Goal: Task Accomplishment & Management: Use online tool/utility

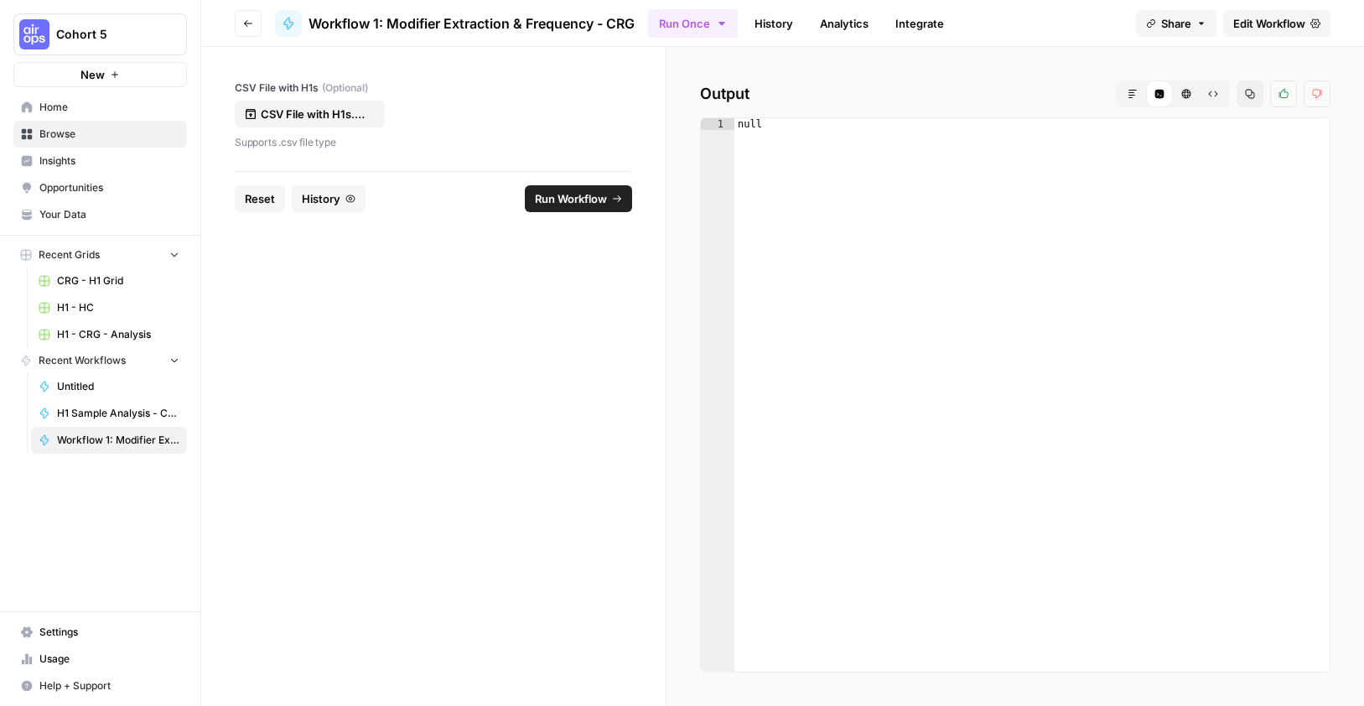
click at [34, 537] on div "Cohort 5 New Home Browse Insights Opportunities Your Data Recent Grids CRG - H1…" at bounding box center [100, 353] width 200 height 706
click at [1267, 19] on span "Edit Workflow" at bounding box center [1269, 23] width 72 height 17
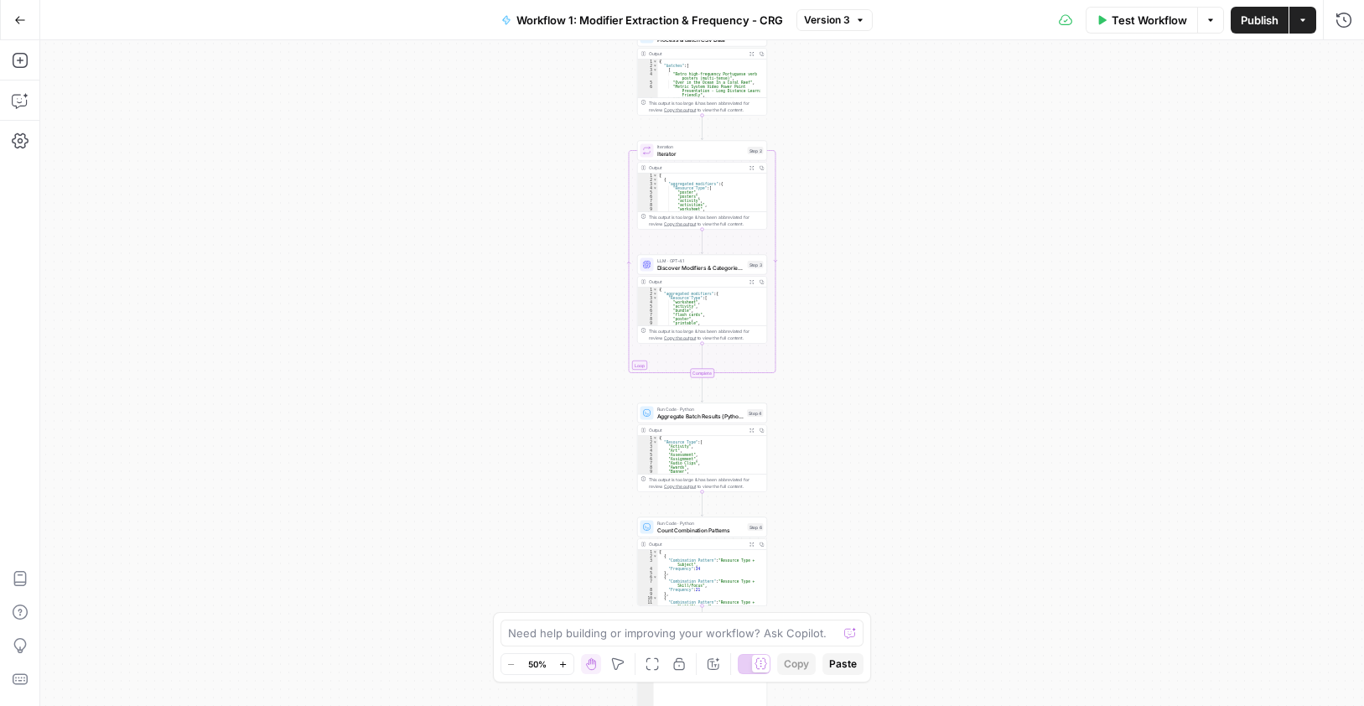
click at [18, 408] on div "Add Steps Copilot Settings AirOps Academy Help Give Feedback Shortcuts" at bounding box center [20, 372] width 40 height 665
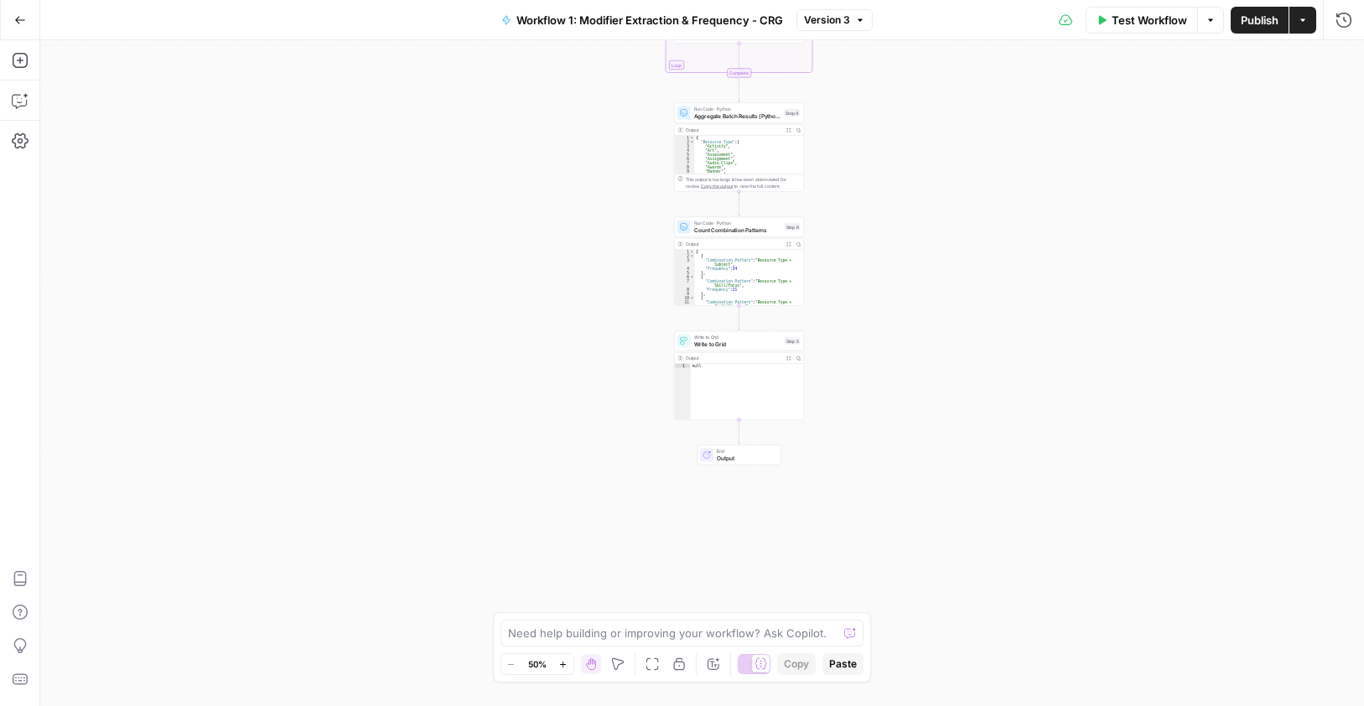
drag, startPoint x: 992, startPoint y: 229, endPoint x: 946, endPoint y: 438, distance: 214.6
click at [999, 101] on div "Workflow Set Inputs Inputs Run Code · Python Process & Batch CSV Data Step 1 Ou…" at bounding box center [701, 372] width 1323 height 665
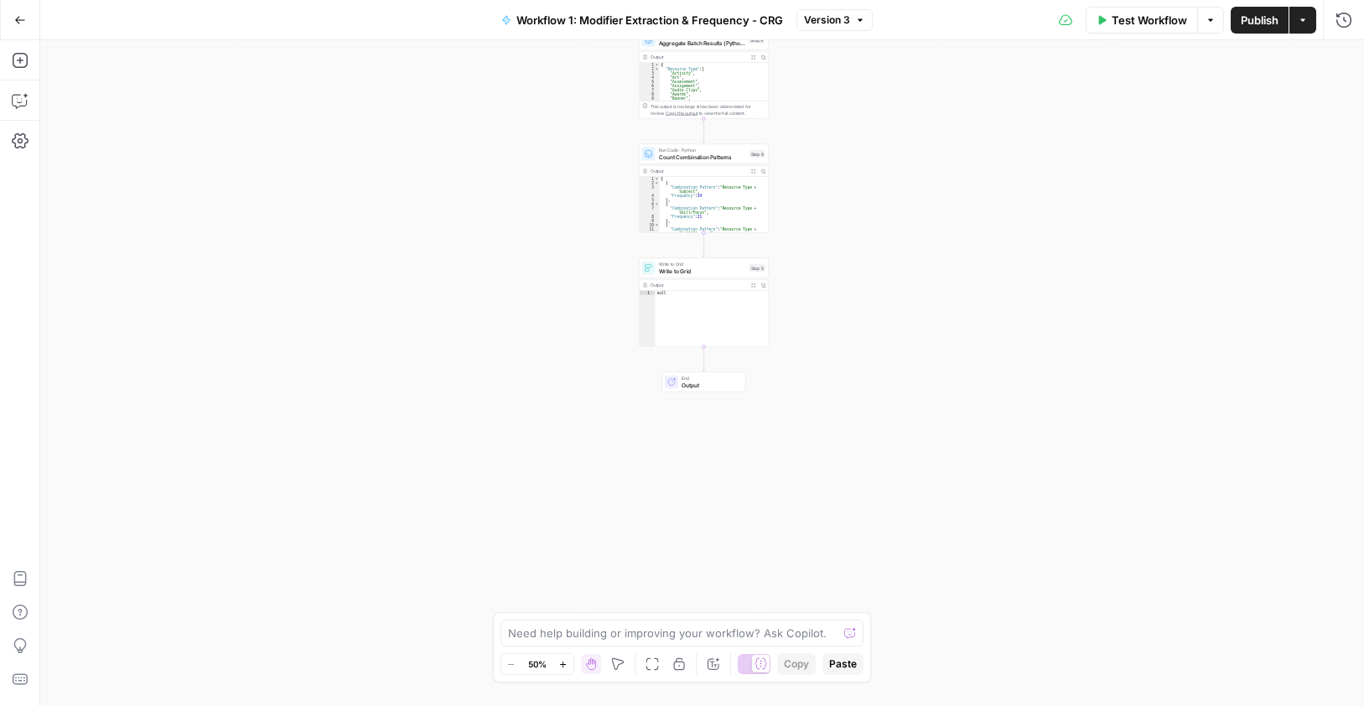
drag, startPoint x: 946, startPoint y: 465, endPoint x: 895, endPoint y: 455, distance: 52.1
click at [895, 455] on div "Workflow Set Inputs Inputs Run Code · Python Process & Batch CSV Data Step 1 Ou…" at bounding box center [701, 372] width 1323 height 665
click at [645, 638] on textarea at bounding box center [673, 632] width 330 height 17
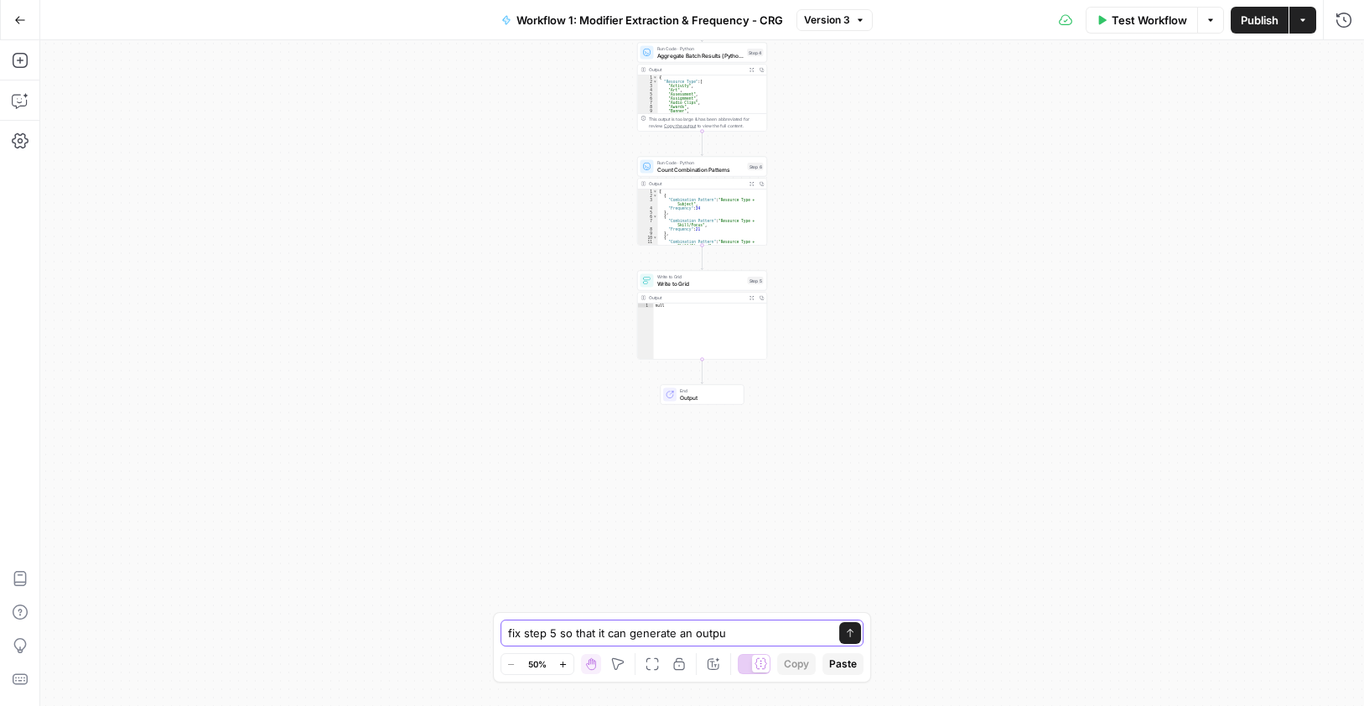
type textarea "fix step 5 so that it can generate an output"
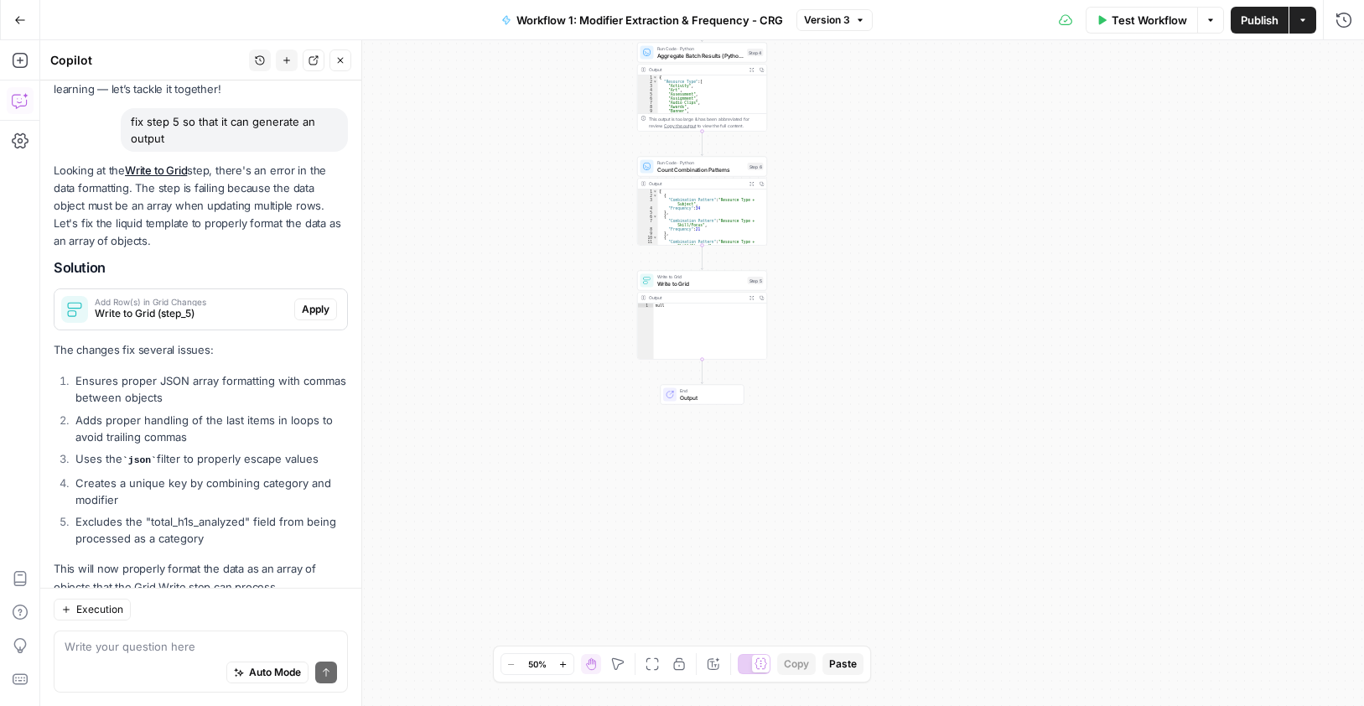
scroll to position [155, 0]
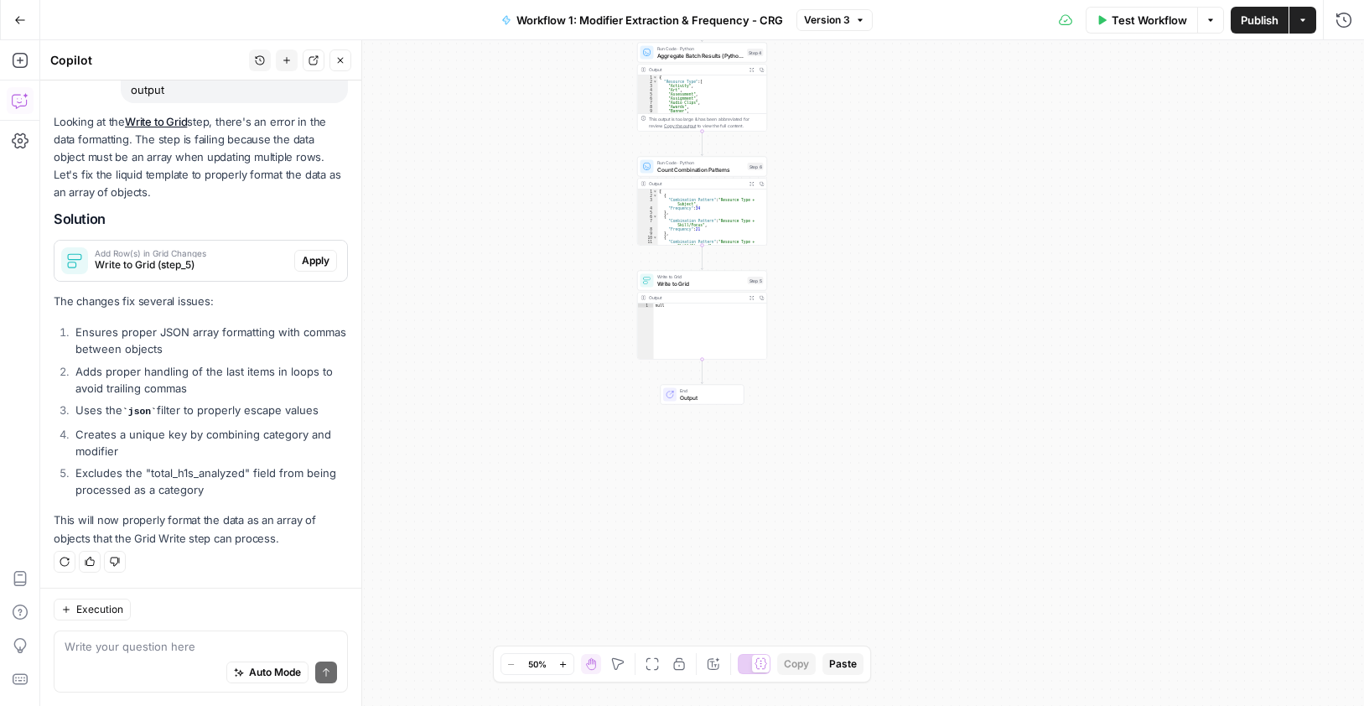
click at [20, 358] on div "Add Steps Copilot Settings AirOps Academy Help Give Feedback Shortcuts" at bounding box center [20, 372] width 40 height 665
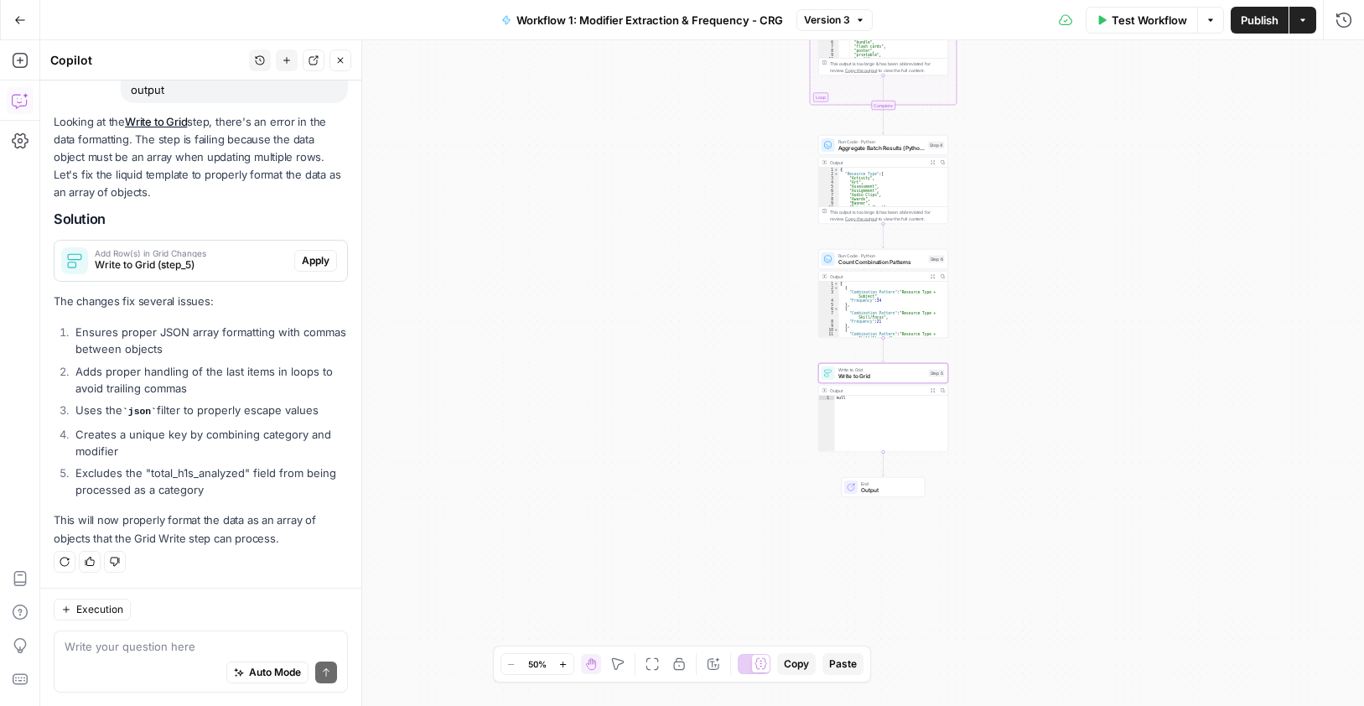
click at [308, 261] on span "Apply" at bounding box center [316, 260] width 28 height 15
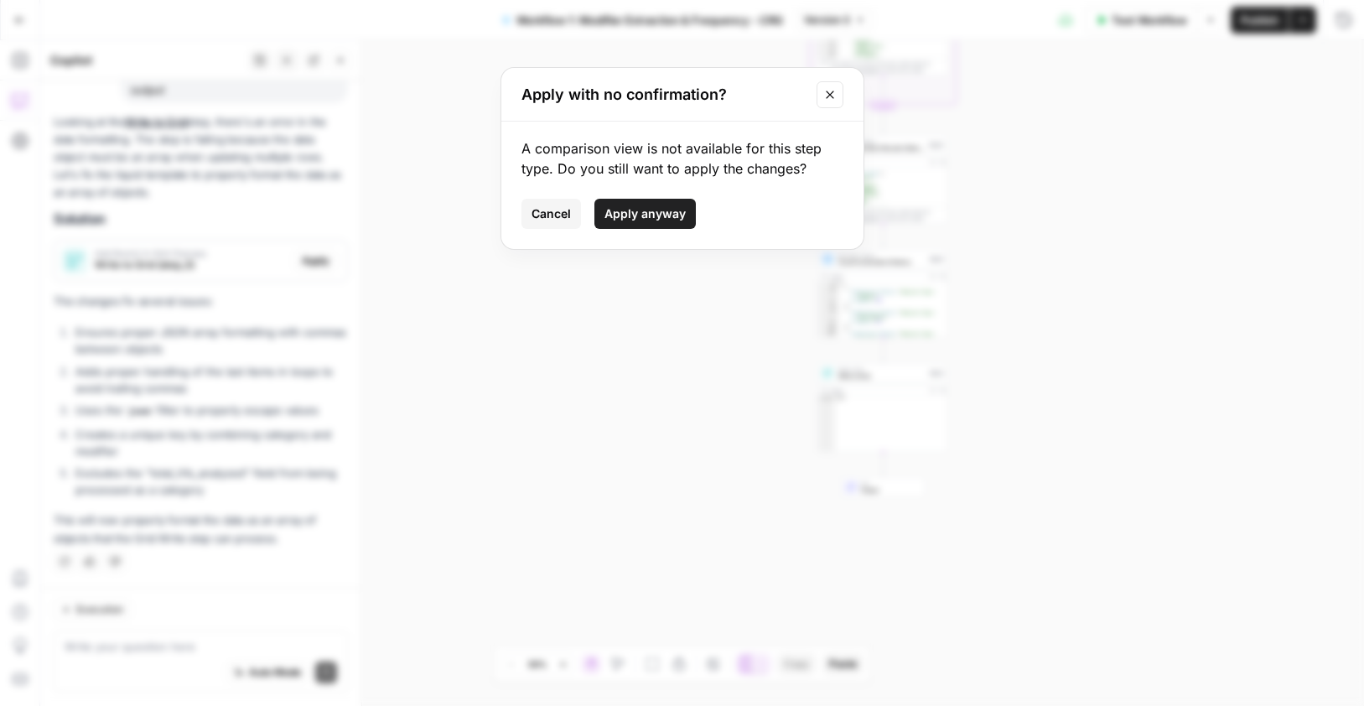
click at [660, 223] on button "Apply anyway" at bounding box center [644, 214] width 101 height 30
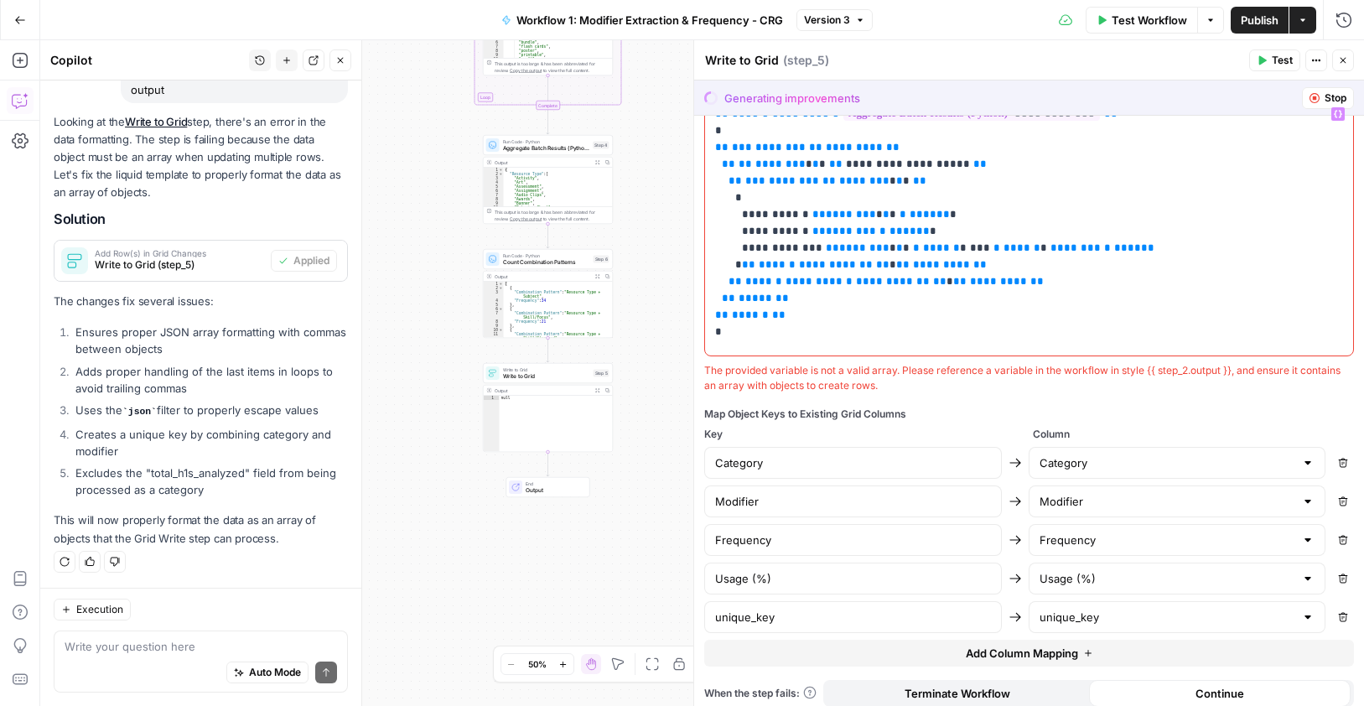
scroll to position [449, 0]
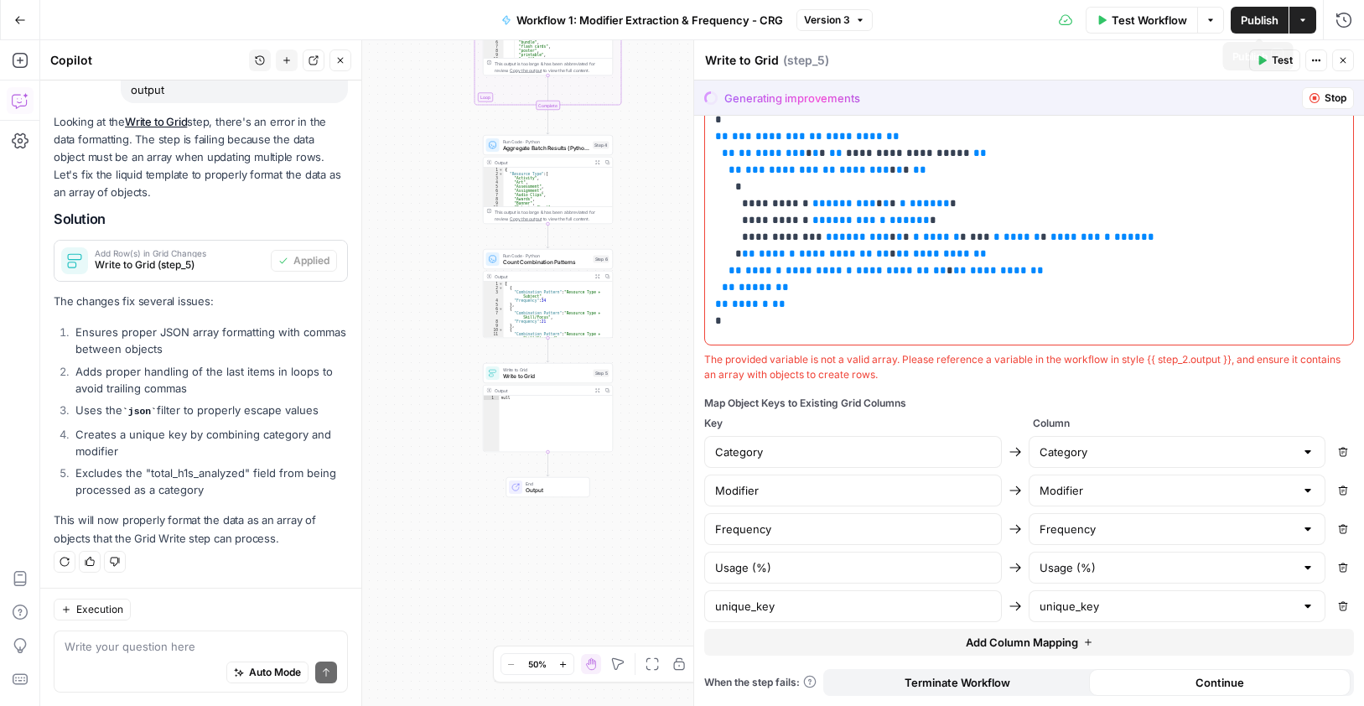
click at [1254, 15] on span "Publish" at bounding box center [1259, 20] width 38 height 17
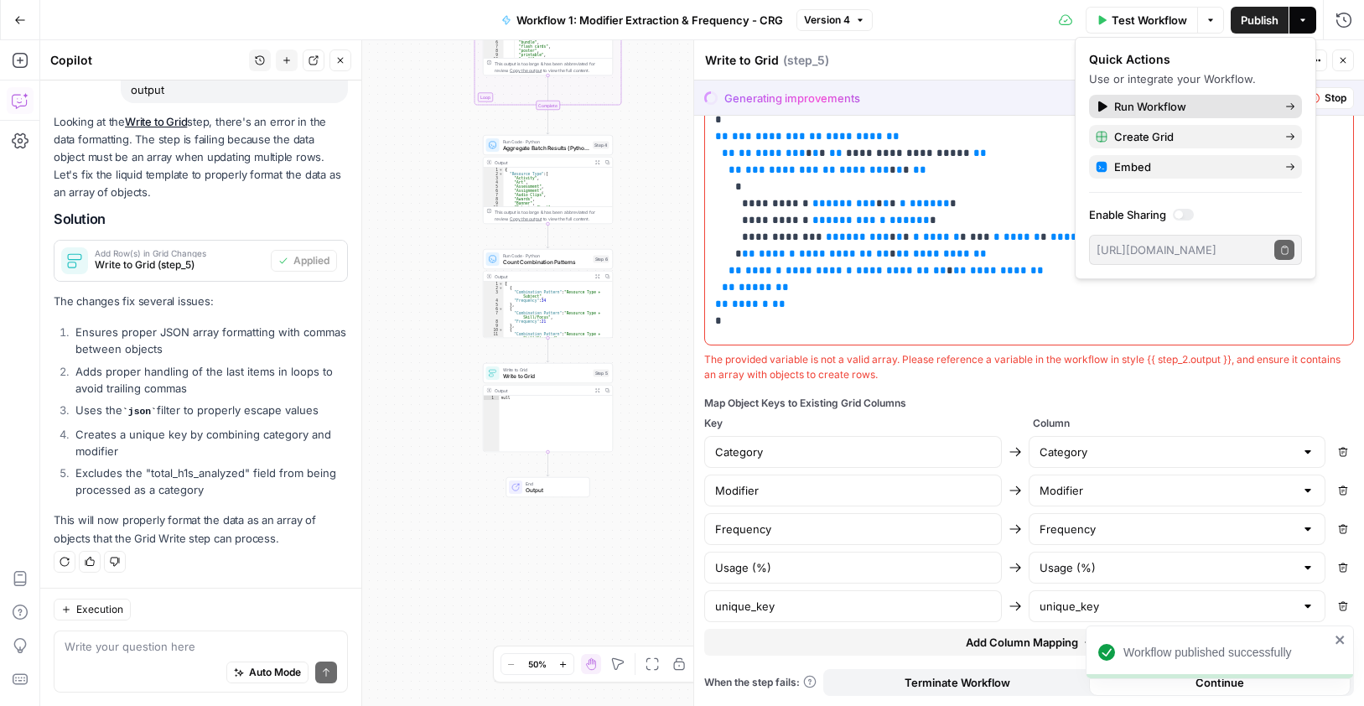
click at [1134, 106] on span "Run Workflow" at bounding box center [1193, 106] width 158 height 17
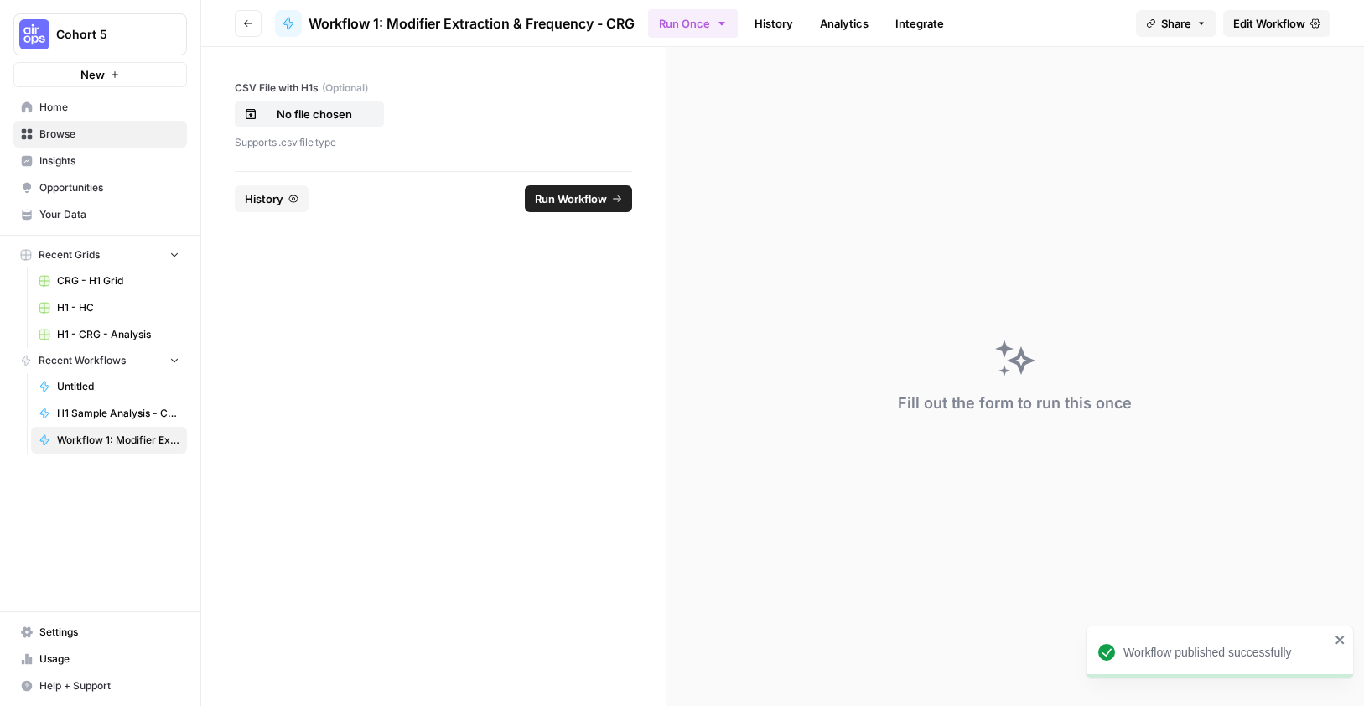
click at [308, 96] on div "CSV File with H1s (Optional) No file chosen Supports .csv file type" at bounding box center [433, 115] width 397 height 70
click at [307, 108] on p "No file chosen" at bounding box center [314, 114] width 107 height 17
click at [563, 201] on span "Run Workflow" at bounding box center [571, 198] width 72 height 17
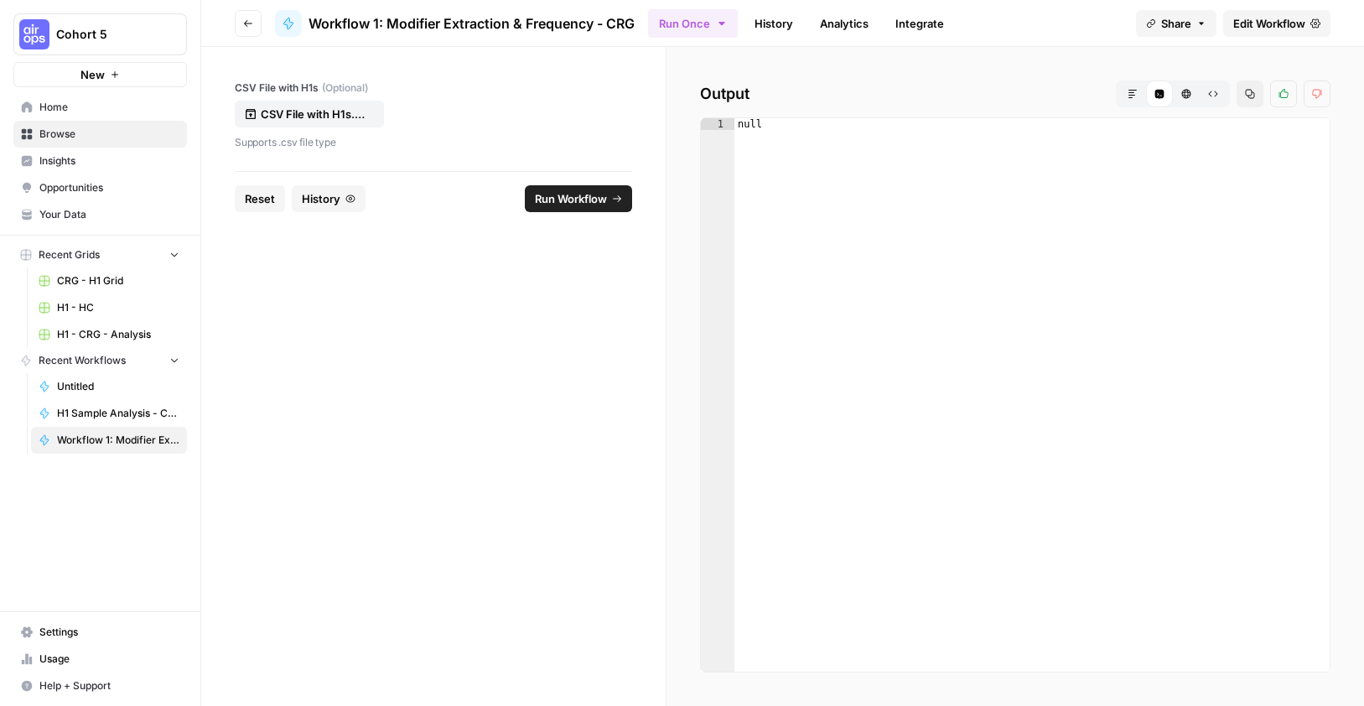
click at [1268, 25] on span "Edit Workflow" at bounding box center [1269, 23] width 72 height 17
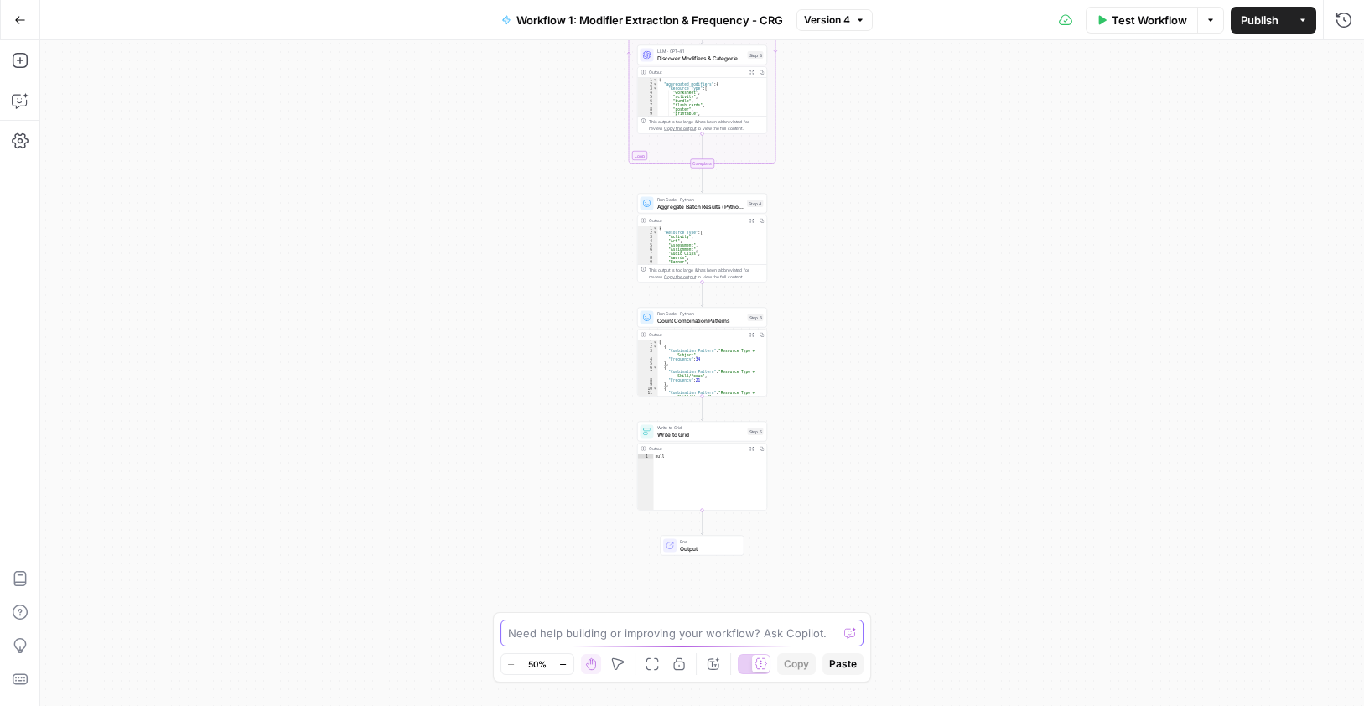
click at [655, 637] on textarea at bounding box center [673, 632] width 330 height 17
click at [629, 635] on textarea "can you fix step 5? Ther is no putput" at bounding box center [665, 632] width 315 height 17
click at [669, 631] on textarea "can you fix step 5? There is no putput" at bounding box center [665, 632] width 315 height 17
drag, startPoint x: 673, startPoint y: 632, endPoint x: 660, endPoint y: 614, distance: 21.6
click at [673, 634] on textarea "can you fix step 5? There is no putput" at bounding box center [665, 632] width 315 height 17
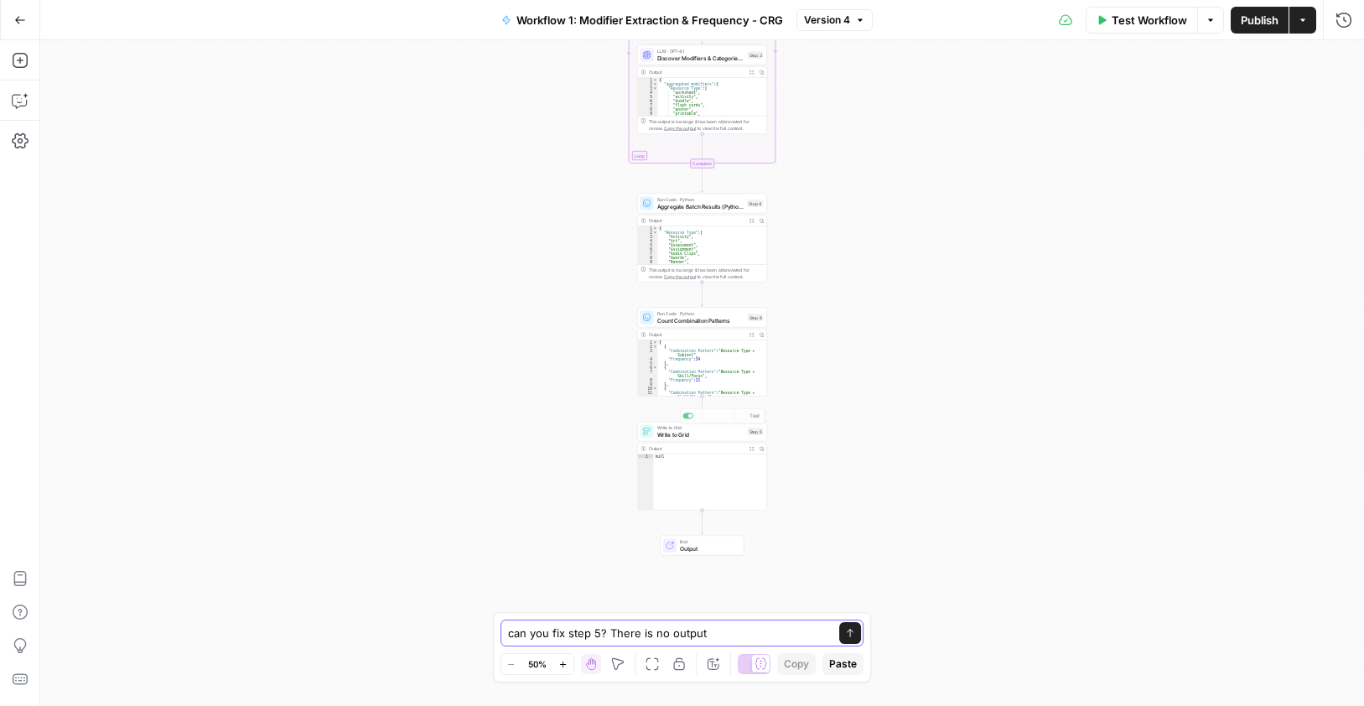
type textarea "can you fix step 5? There is no output"
click at [678, 445] on div "Output" at bounding box center [697, 448] width 96 height 7
click at [691, 449] on div "Output" at bounding box center [697, 448] width 96 height 7
click at [691, 447] on div "Output" at bounding box center [697, 448] width 96 height 7
click at [693, 447] on div "Output" at bounding box center [697, 448] width 96 height 7
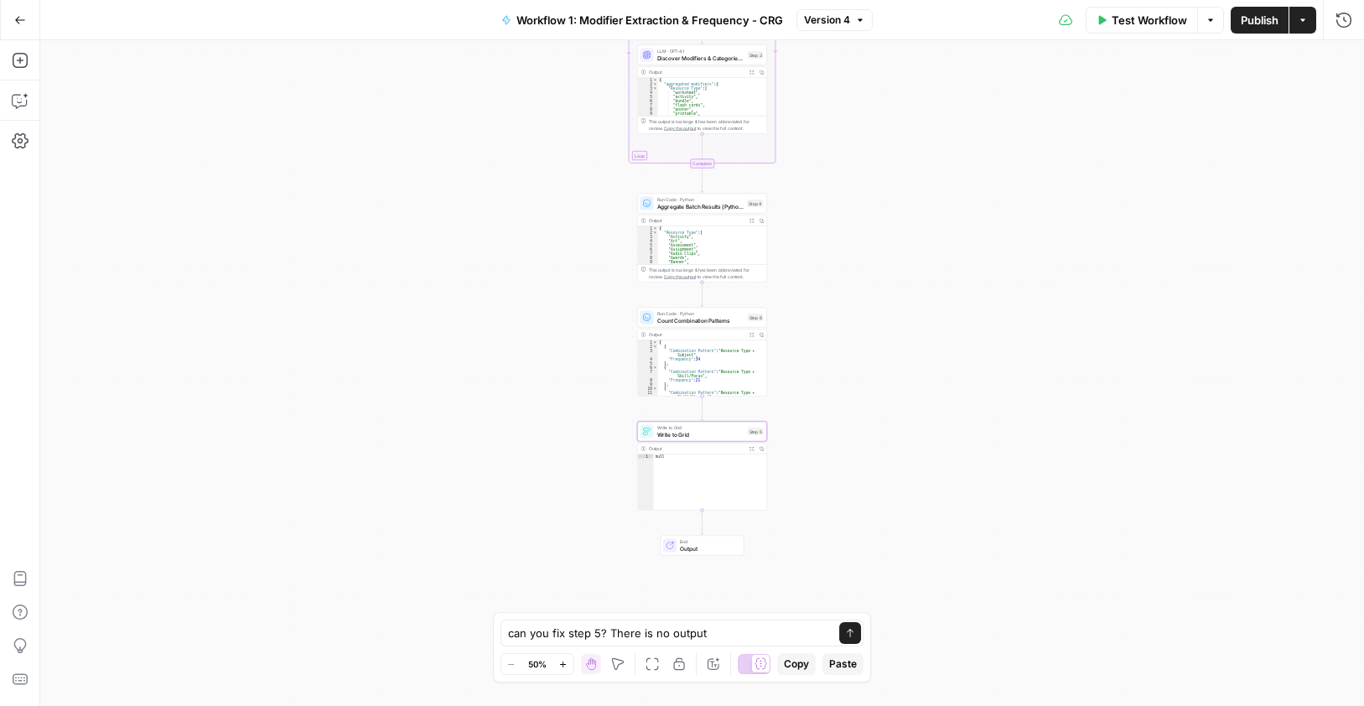
click at [694, 447] on div "Output" at bounding box center [697, 448] width 96 height 7
click at [700, 339] on div "Output Expand Output Copy" at bounding box center [702, 334] width 129 height 11
type textarea "****"
drag, startPoint x: 707, startPoint y: 503, endPoint x: 712, endPoint y: 477, distance: 26.3
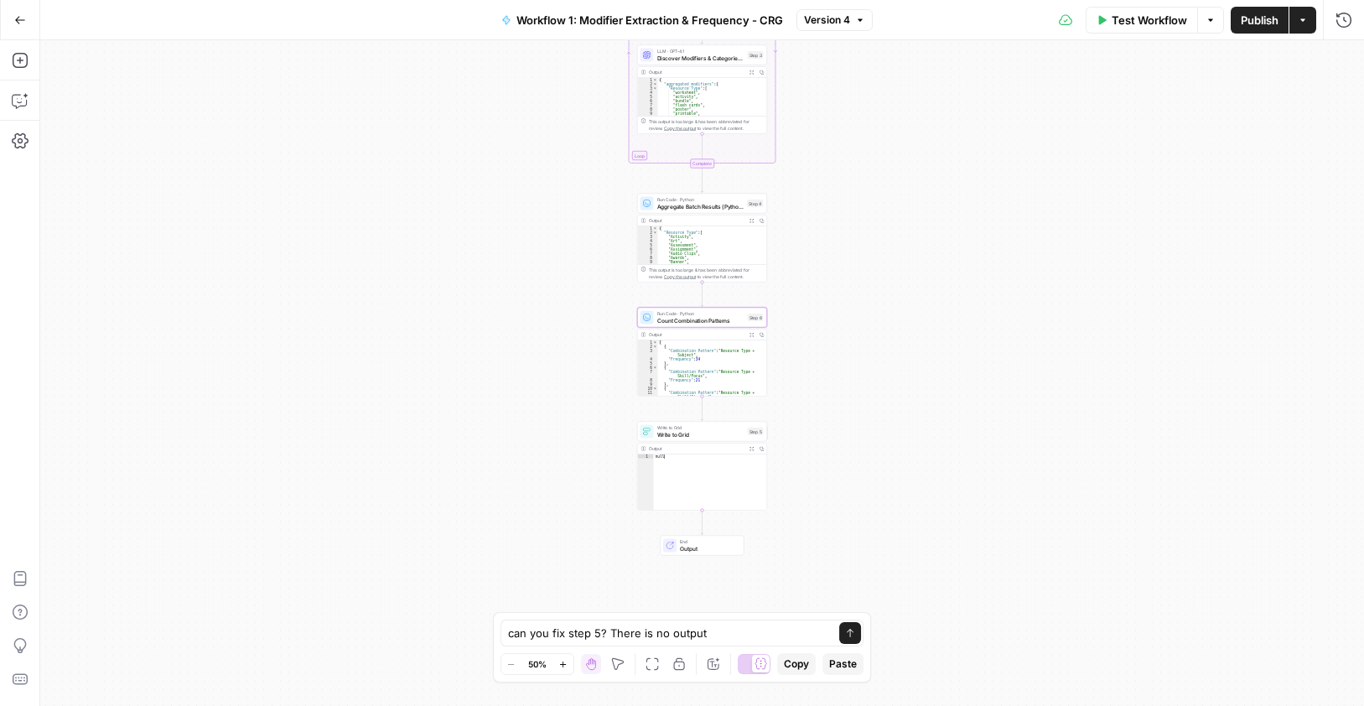
click at [707, 502] on div "null" at bounding box center [710, 486] width 113 height 65
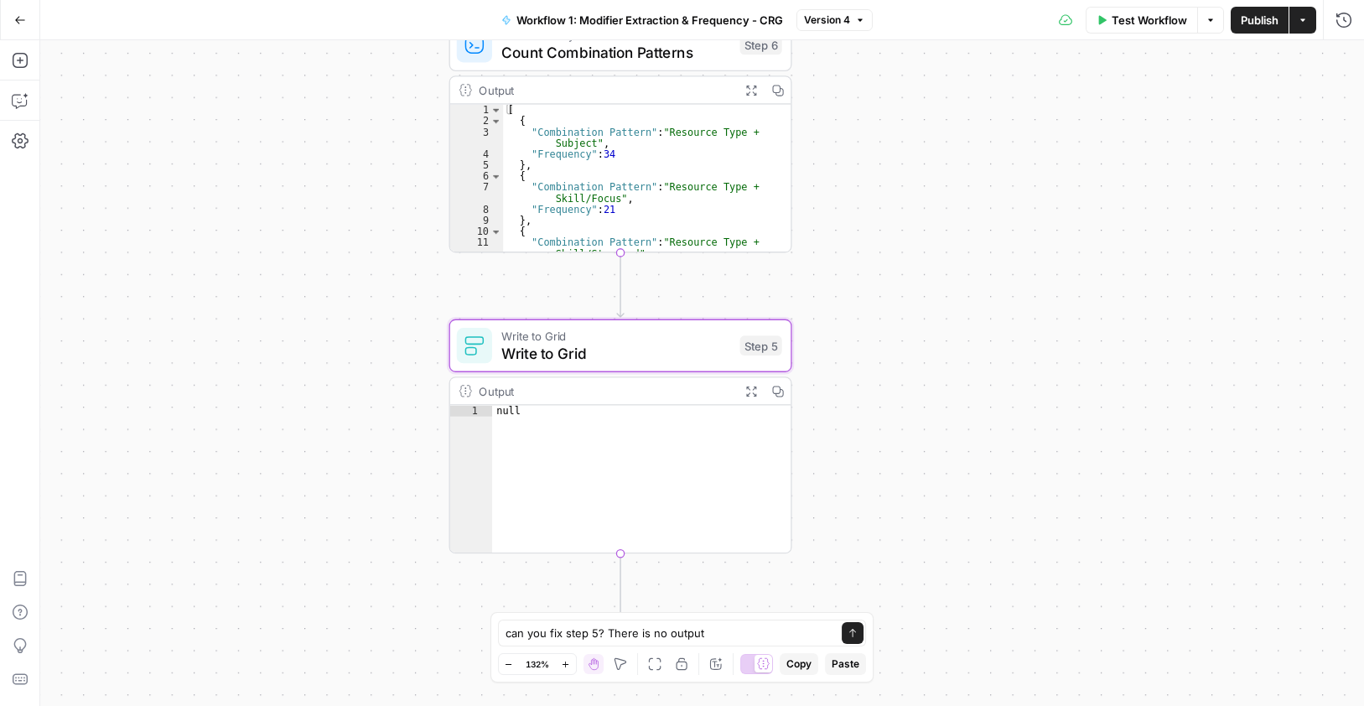
drag, startPoint x: 841, startPoint y: 442, endPoint x: 927, endPoint y: 441, distance: 86.3
click at [927, 441] on div "Workflow Set Inputs Inputs Run Code · Python Process & Batch CSV Data Step 1 Ou…" at bounding box center [701, 372] width 1323 height 665
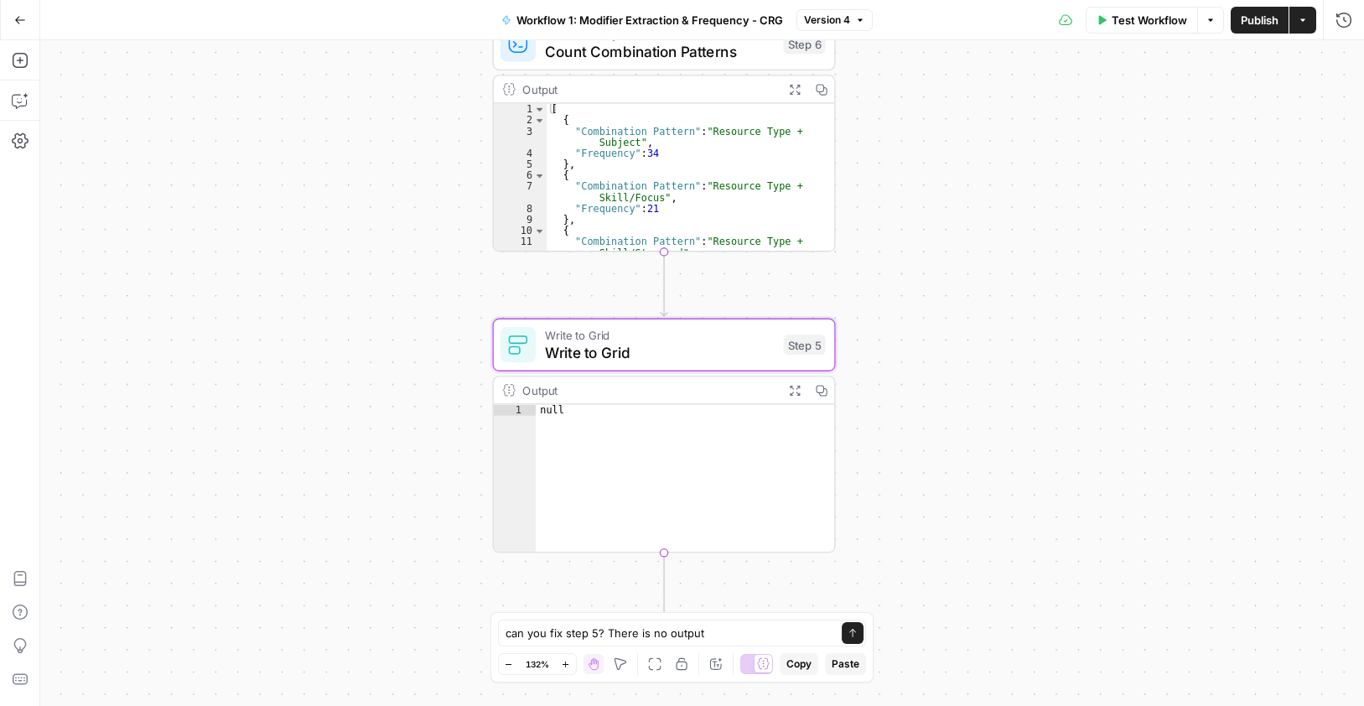
click at [689, 389] on div "Output" at bounding box center [648, 390] width 252 height 18
click at [579, 391] on div "Output" at bounding box center [648, 390] width 252 height 18
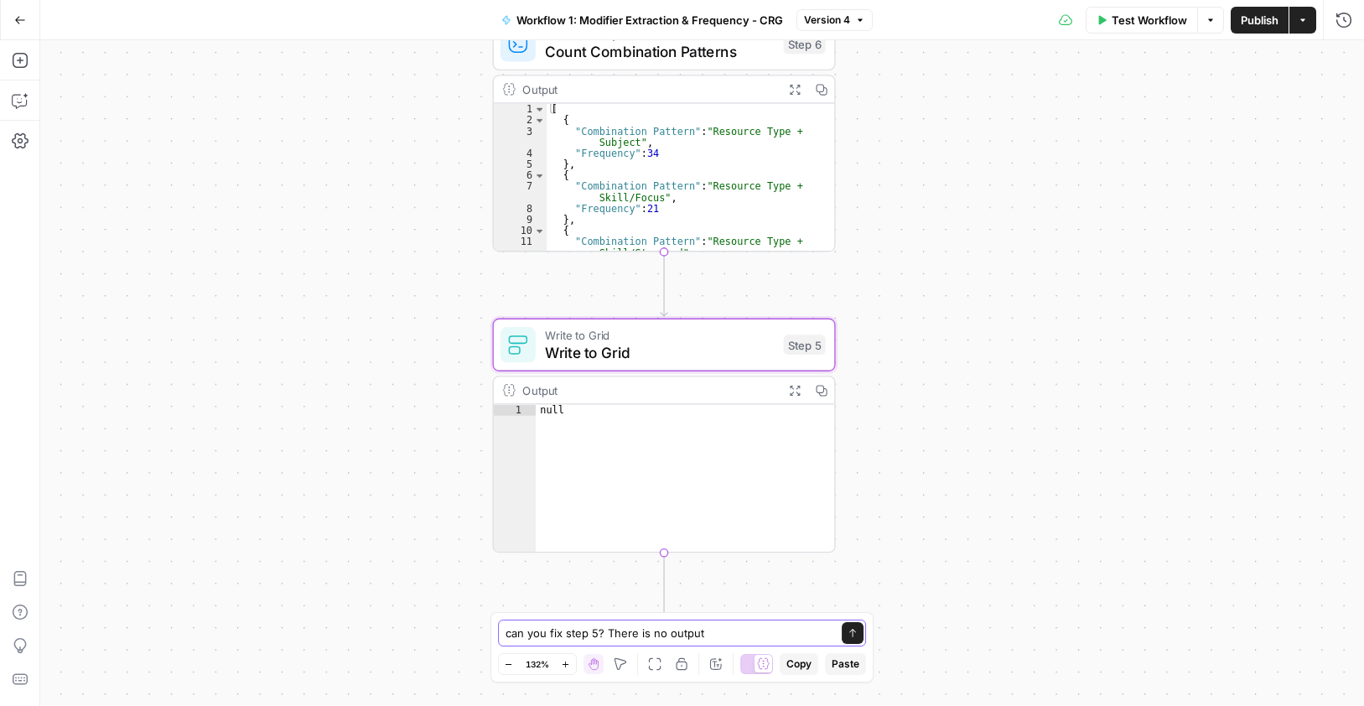
click at [859, 629] on button "Send" at bounding box center [853, 633] width 22 height 22
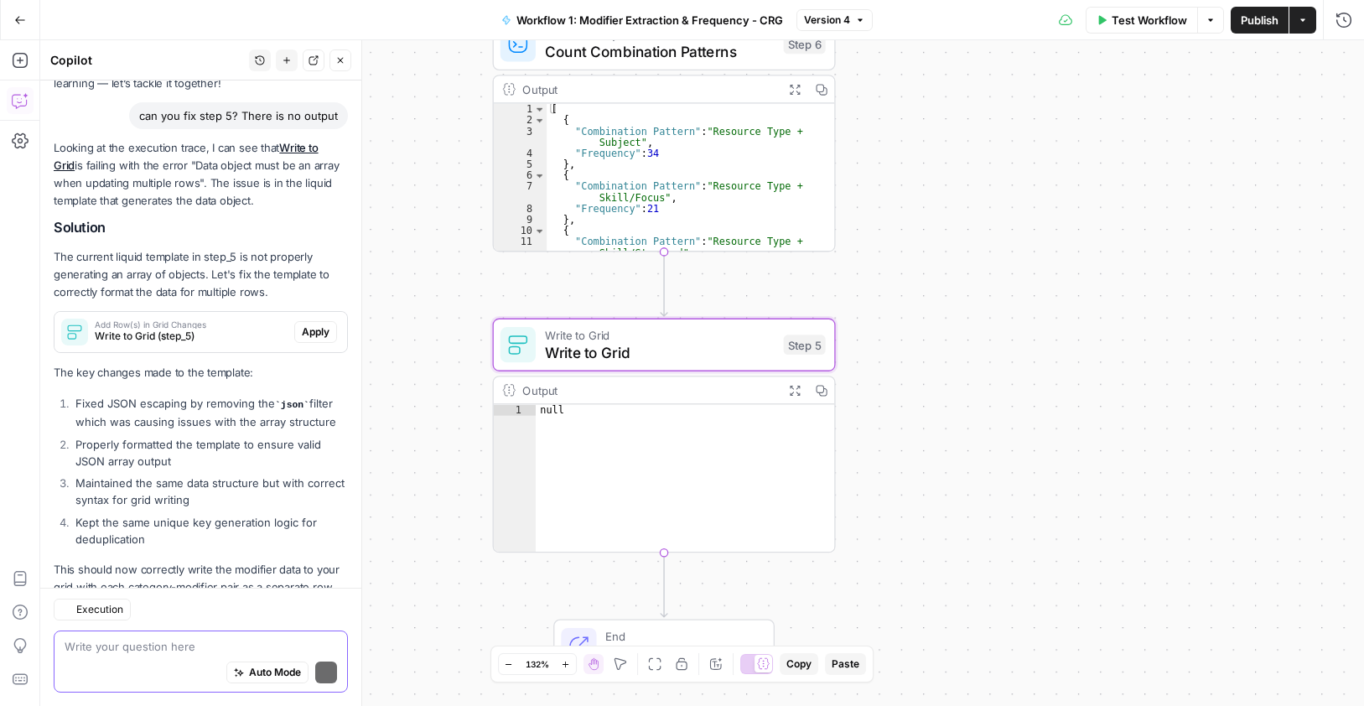
scroll to position [161, 0]
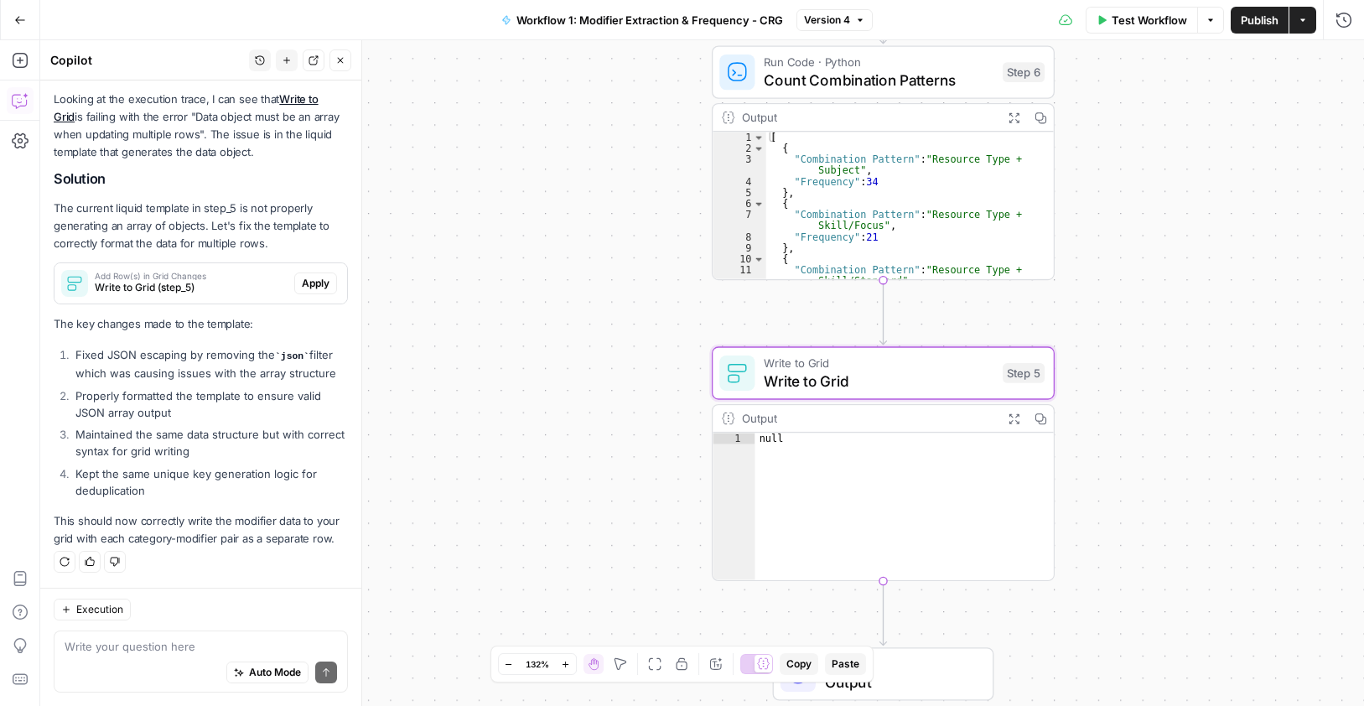
click at [314, 279] on span "Apply" at bounding box center [316, 283] width 28 height 15
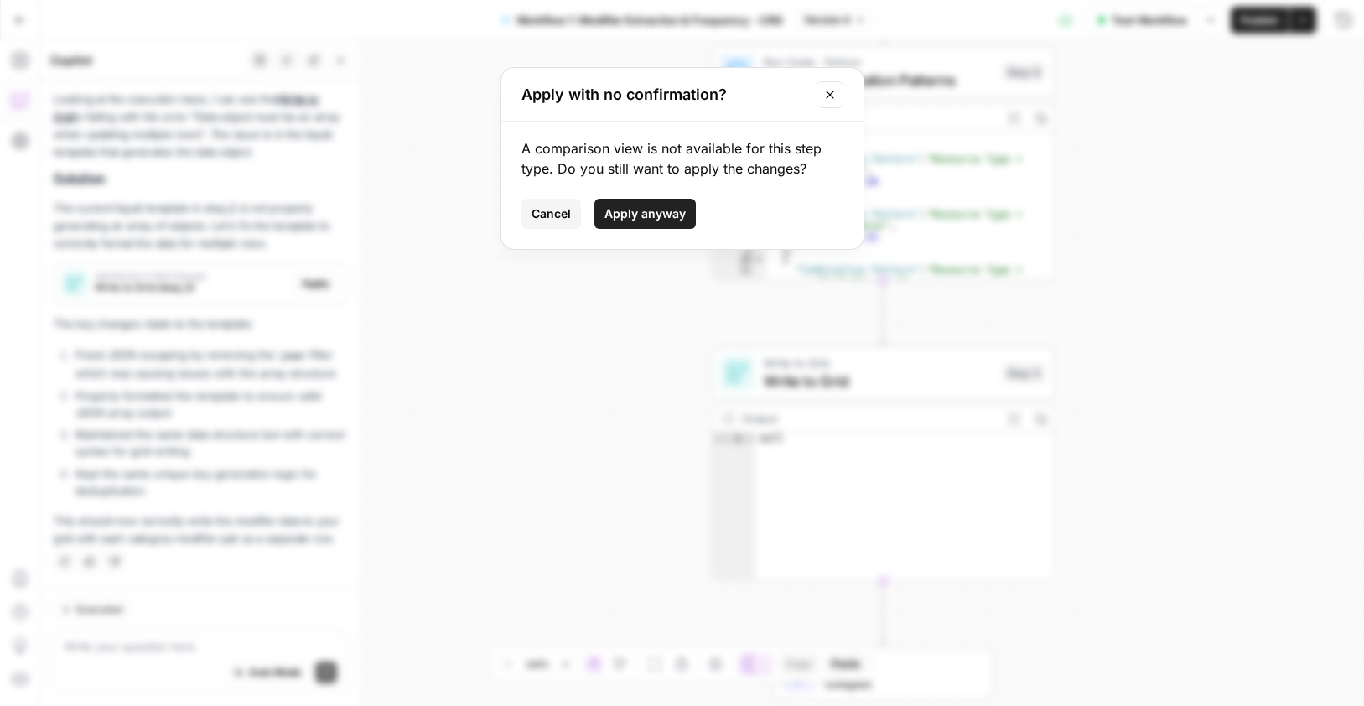
click at [648, 208] on span "Apply anyway" at bounding box center [644, 213] width 81 height 17
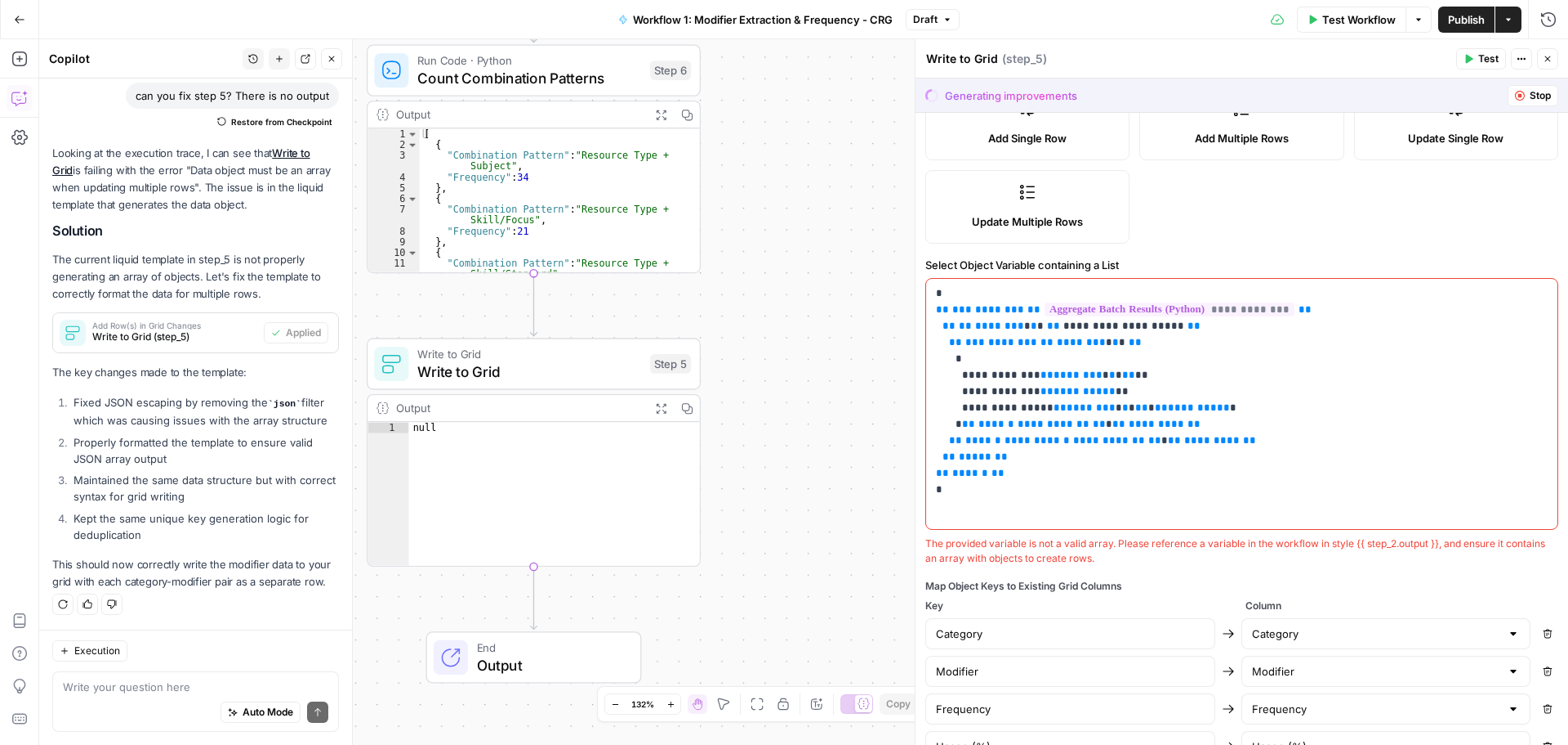
scroll to position [381, 0]
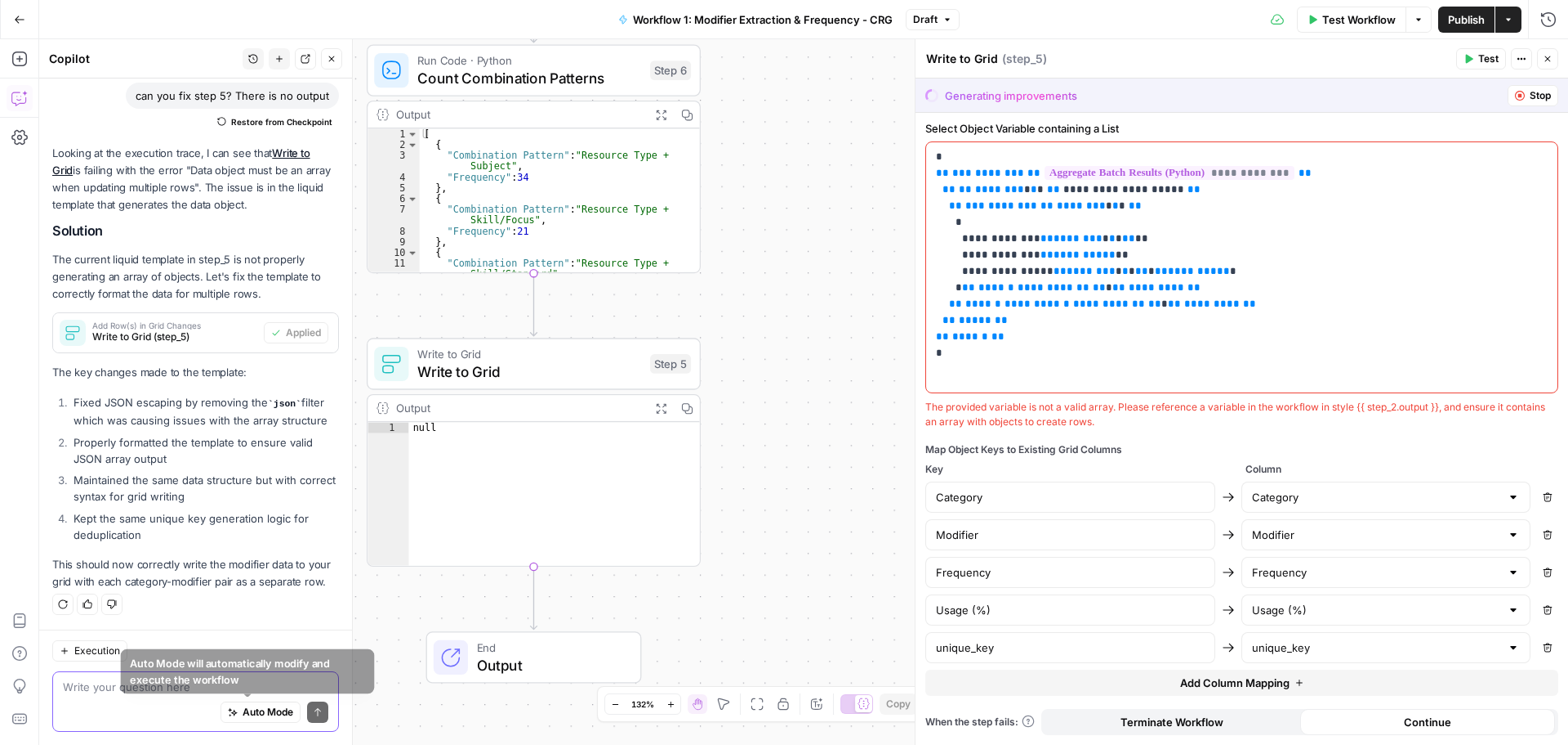
click at [179, 687] on textarea at bounding box center [196, 686] width 265 height 17
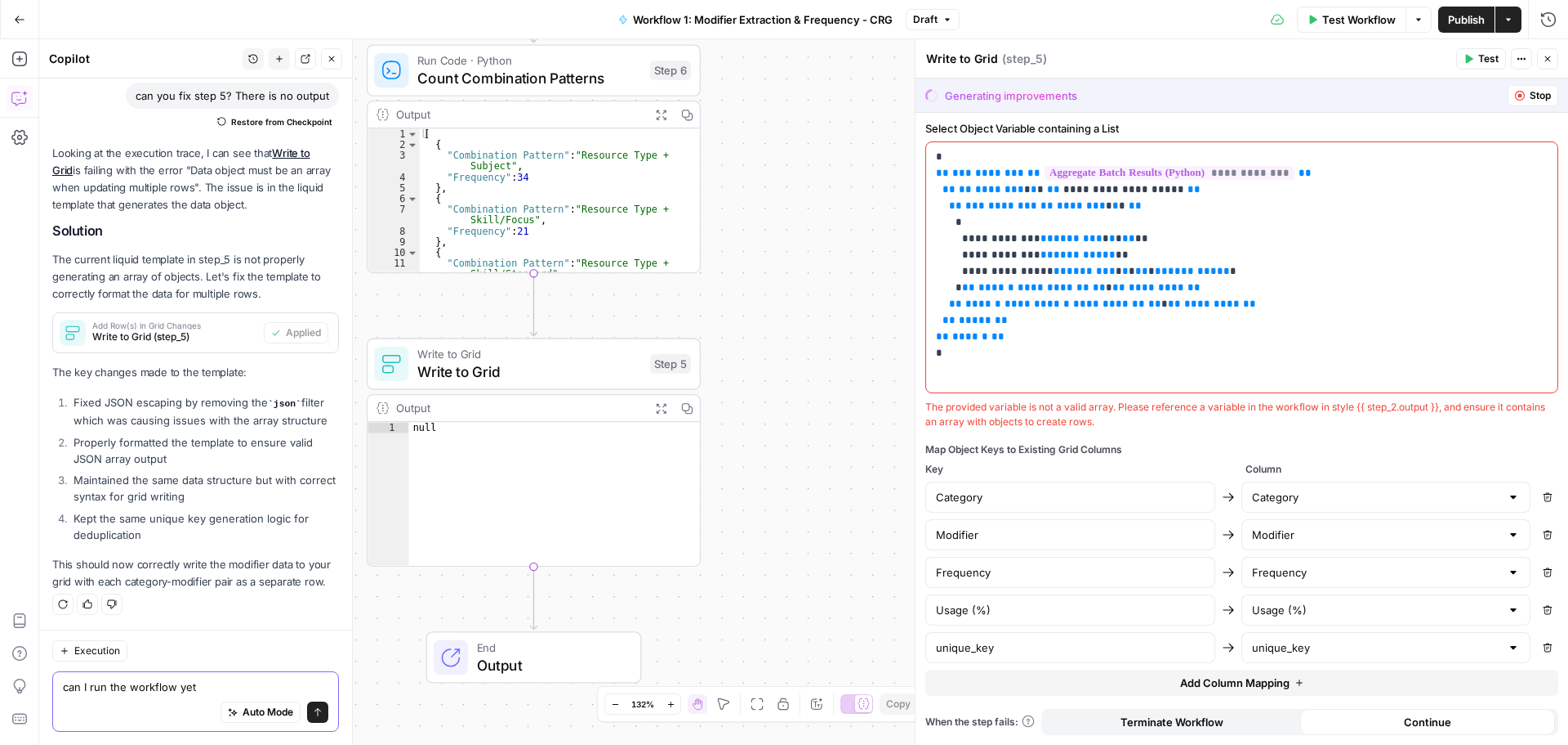
type textarea "can I run the workflow yet?"
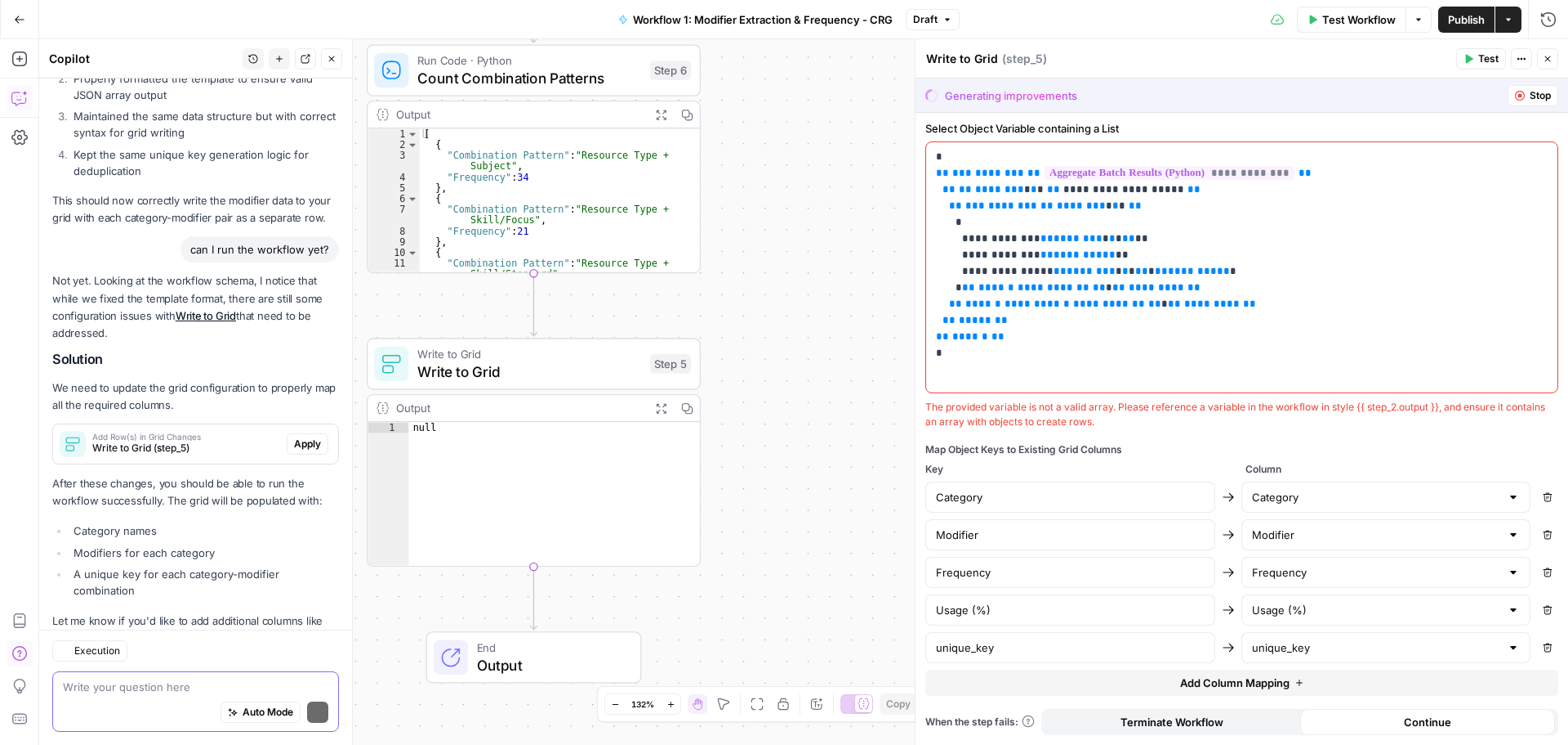
scroll to position [564, 0]
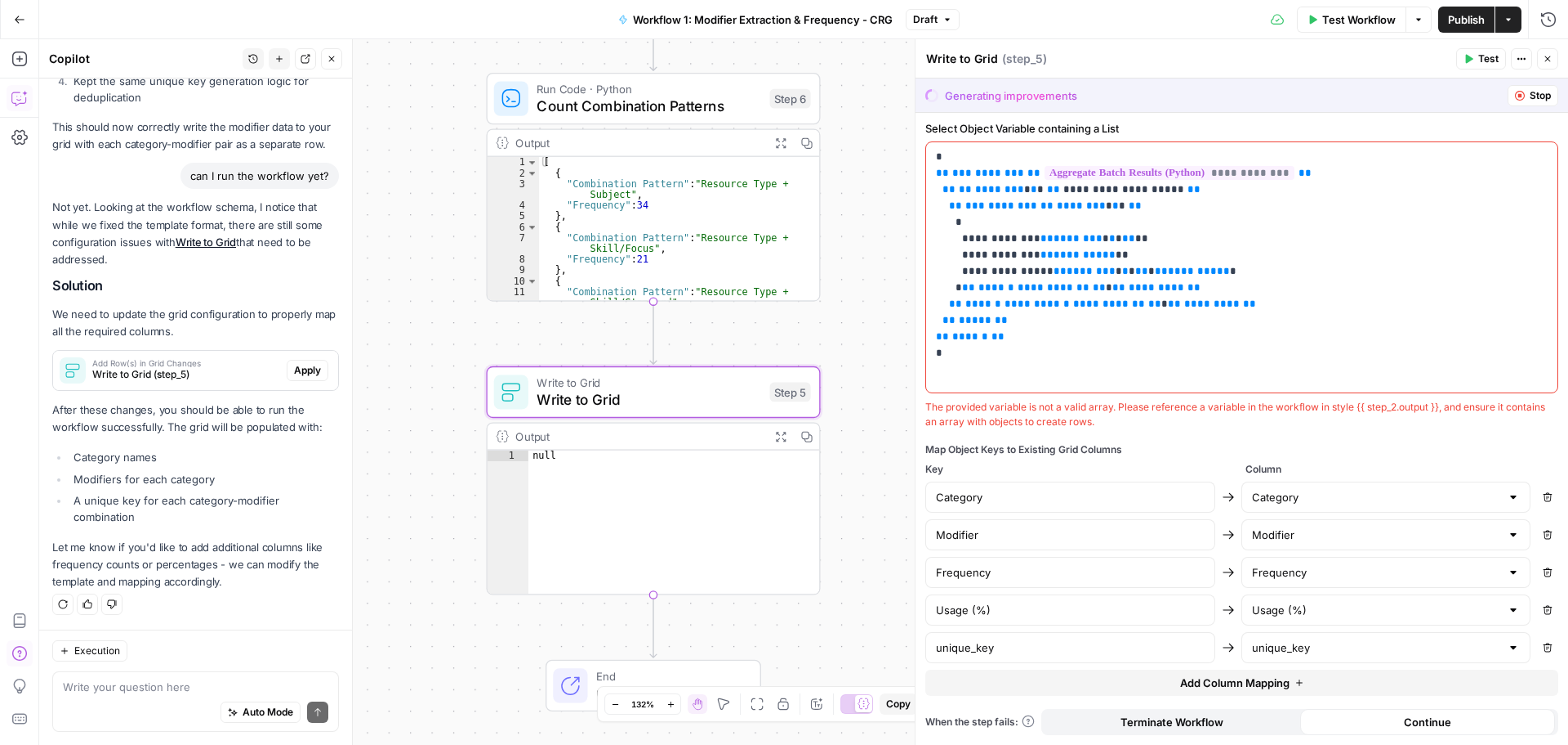
click at [295, 372] on span "Apply" at bounding box center [308, 370] width 27 height 15
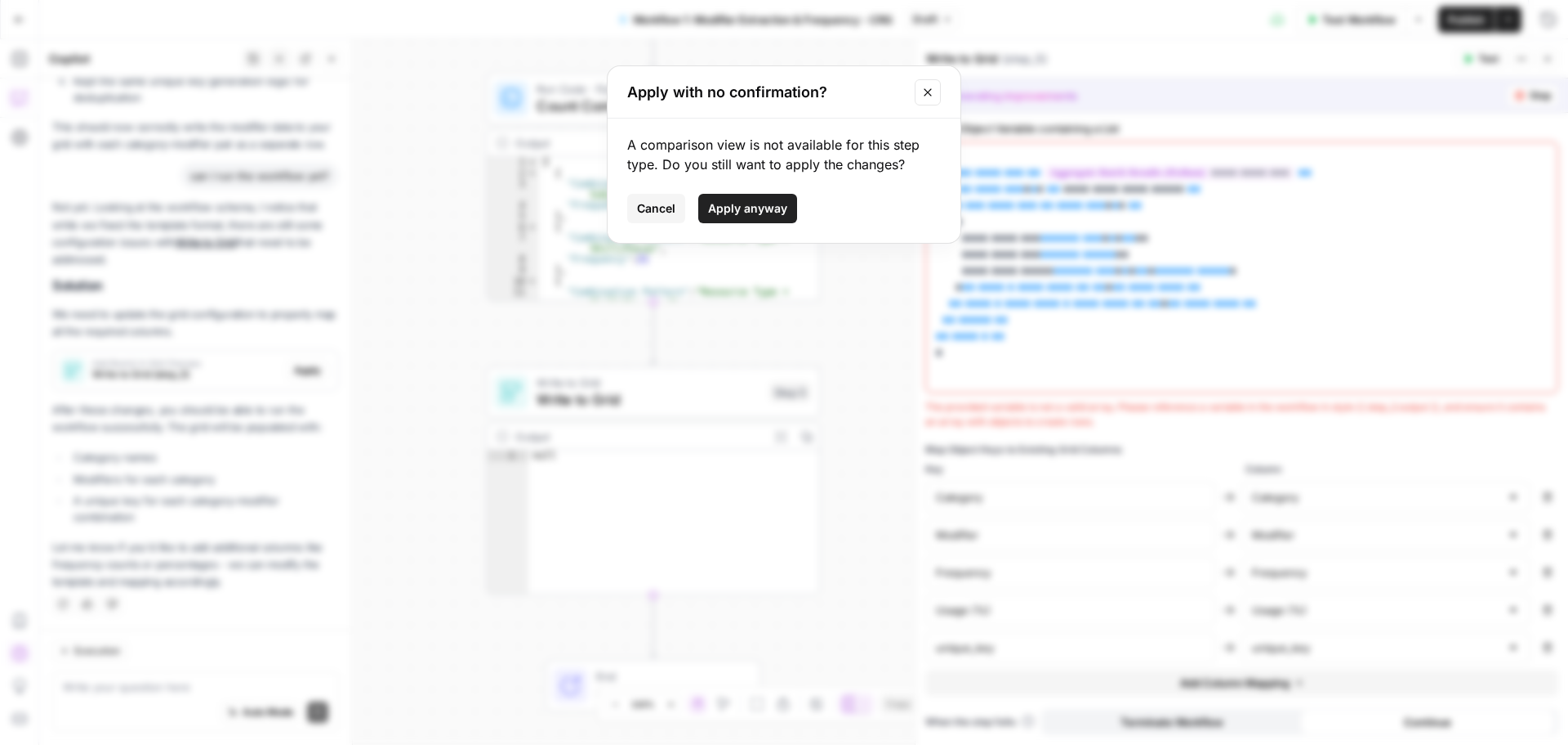
drag, startPoint x: 757, startPoint y: 208, endPoint x: 189, endPoint y: 573, distance: 675.2
click at [757, 209] on span "Apply anyway" at bounding box center [747, 208] width 79 height 17
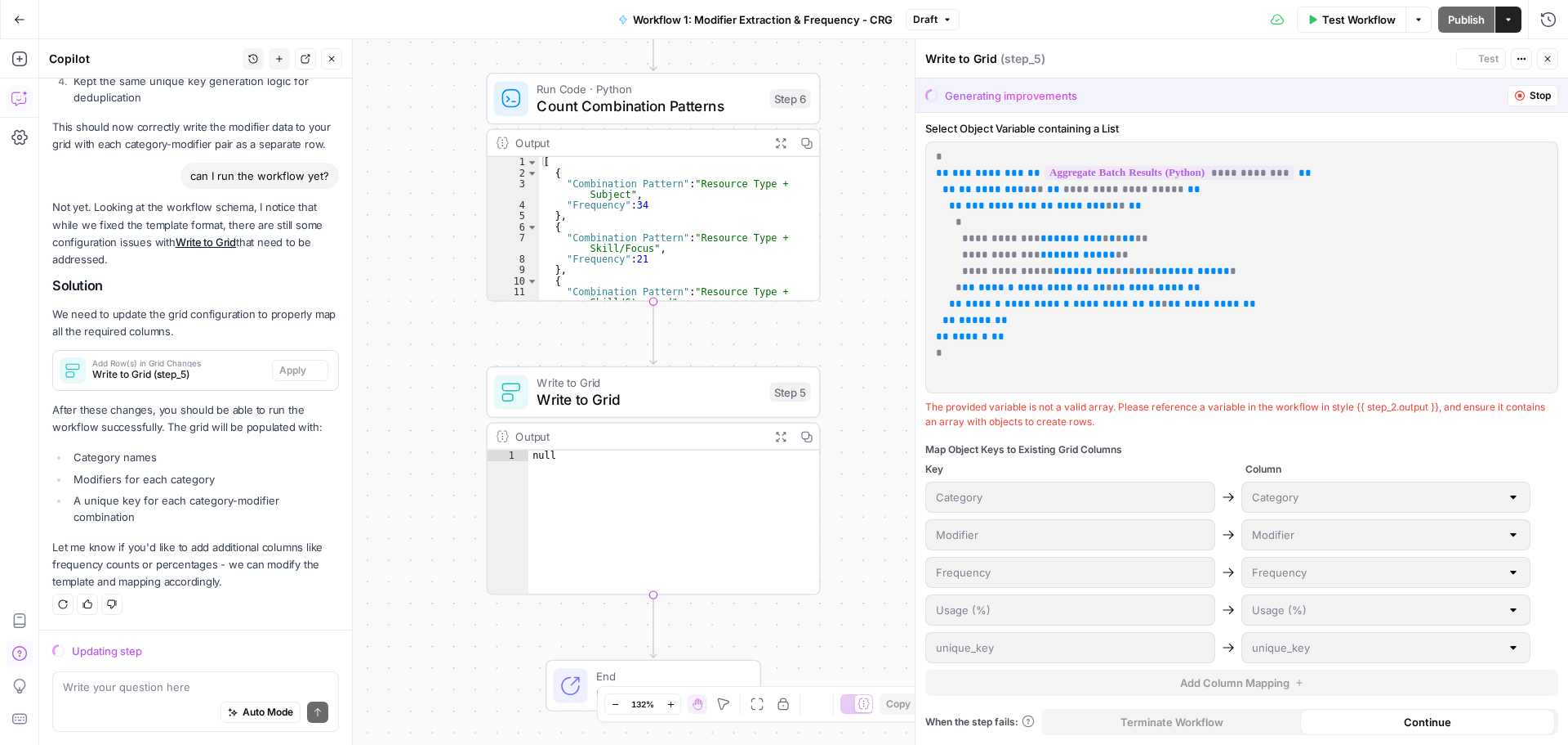
scroll to position [538, 0]
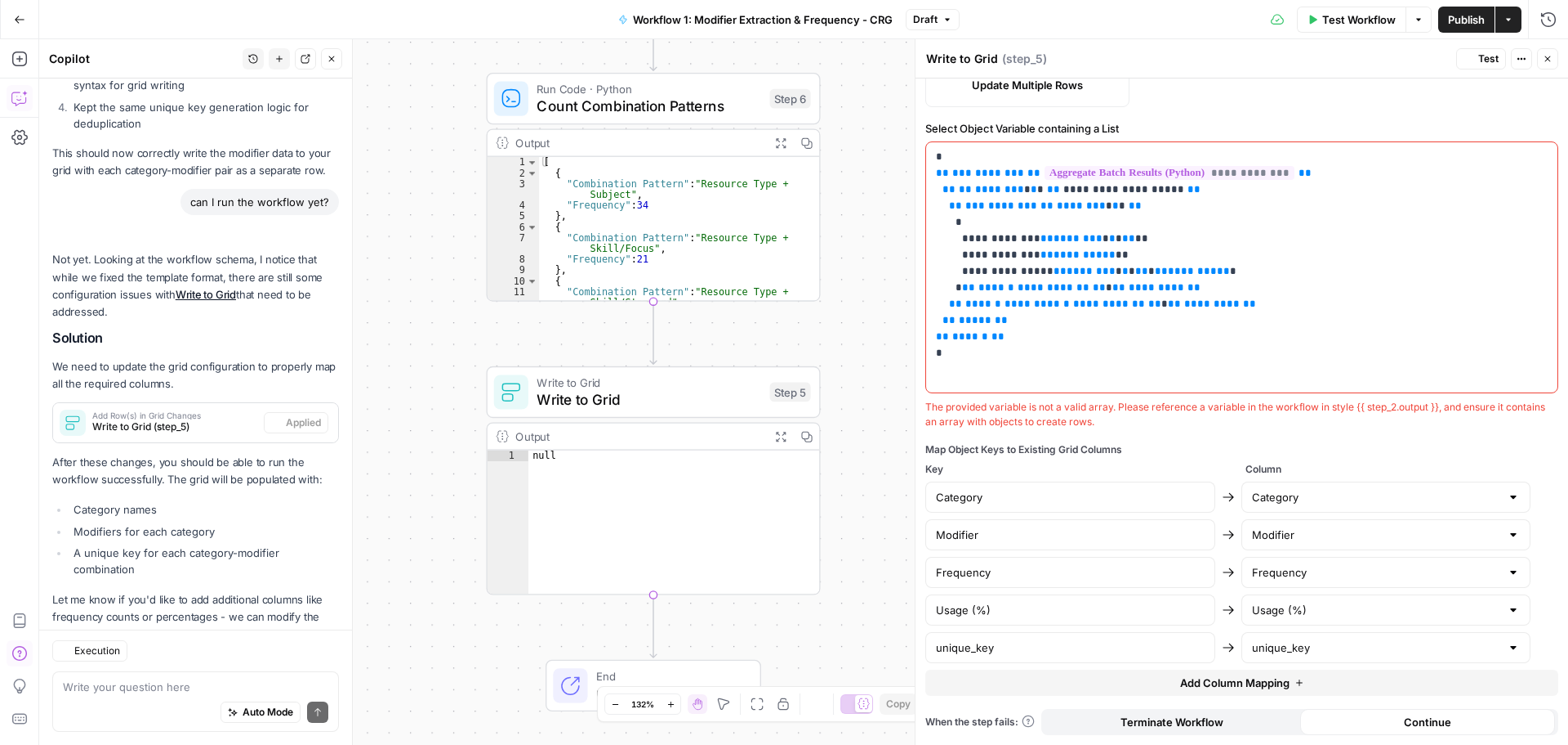
type input "unique_key"
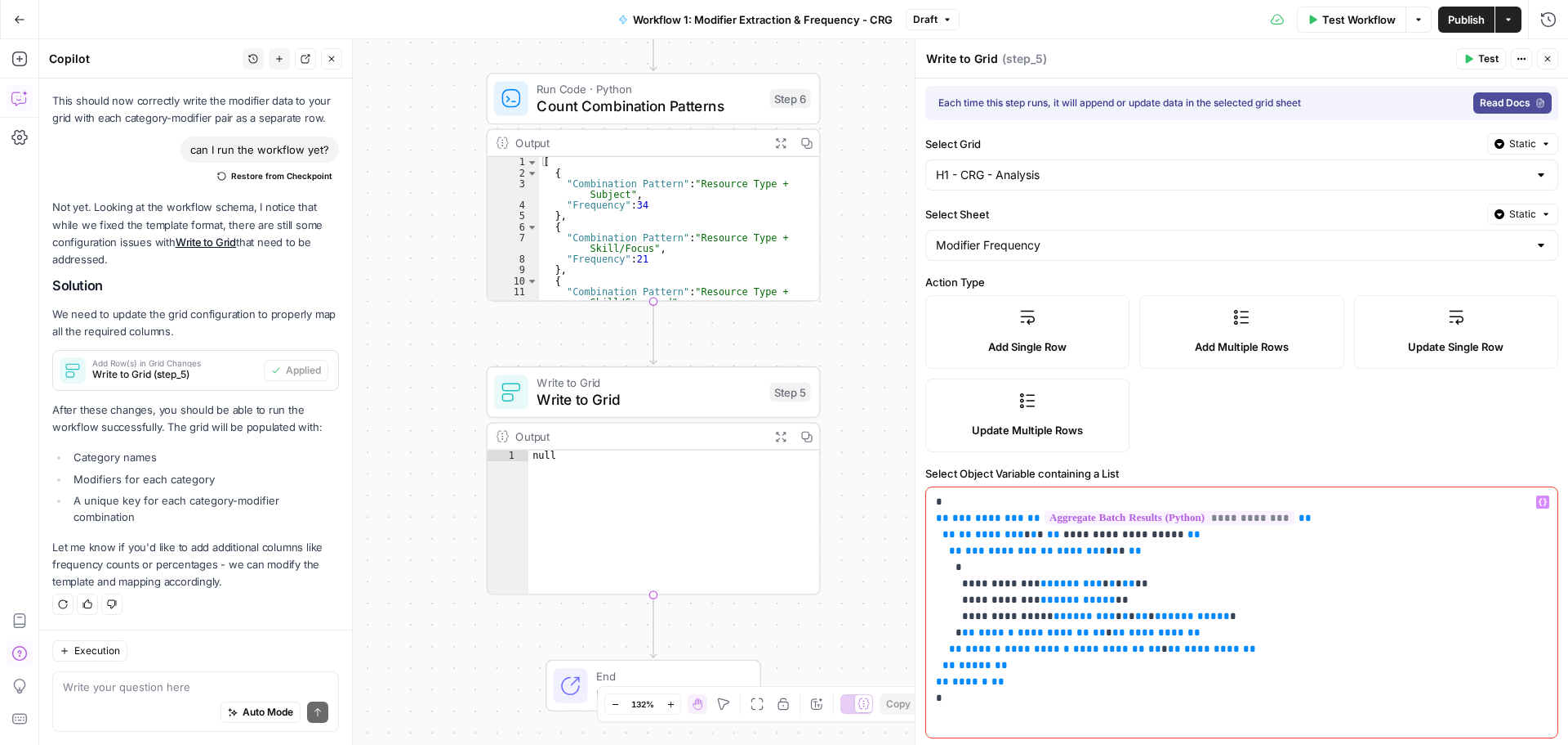
scroll to position [0, 0]
click at [1328, 13] on button "Publish" at bounding box center [1467, 20] width 57 height 26
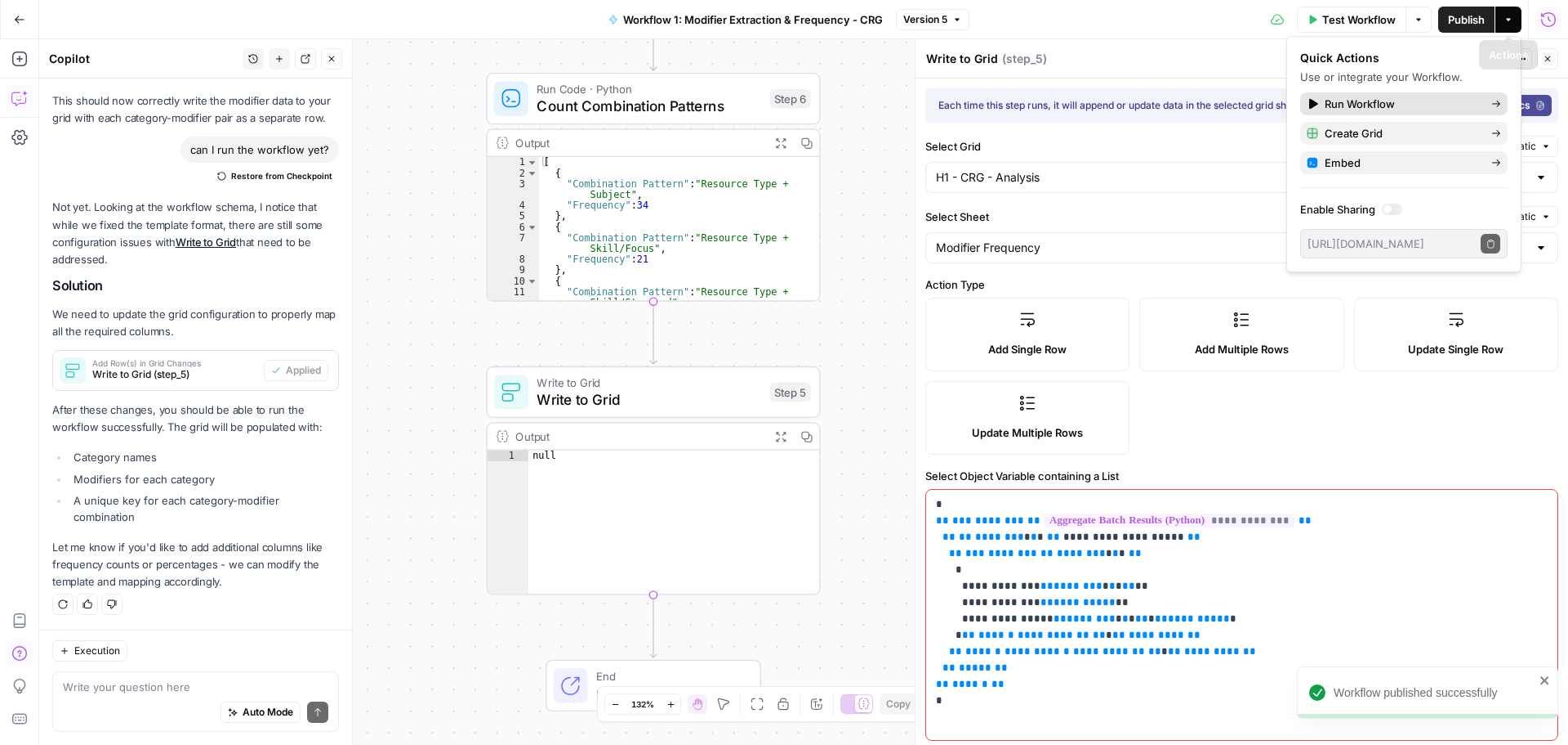
click at [1328, 101] on span "Run Workflow" at bounding box center [1401, 103] width 154 height 17
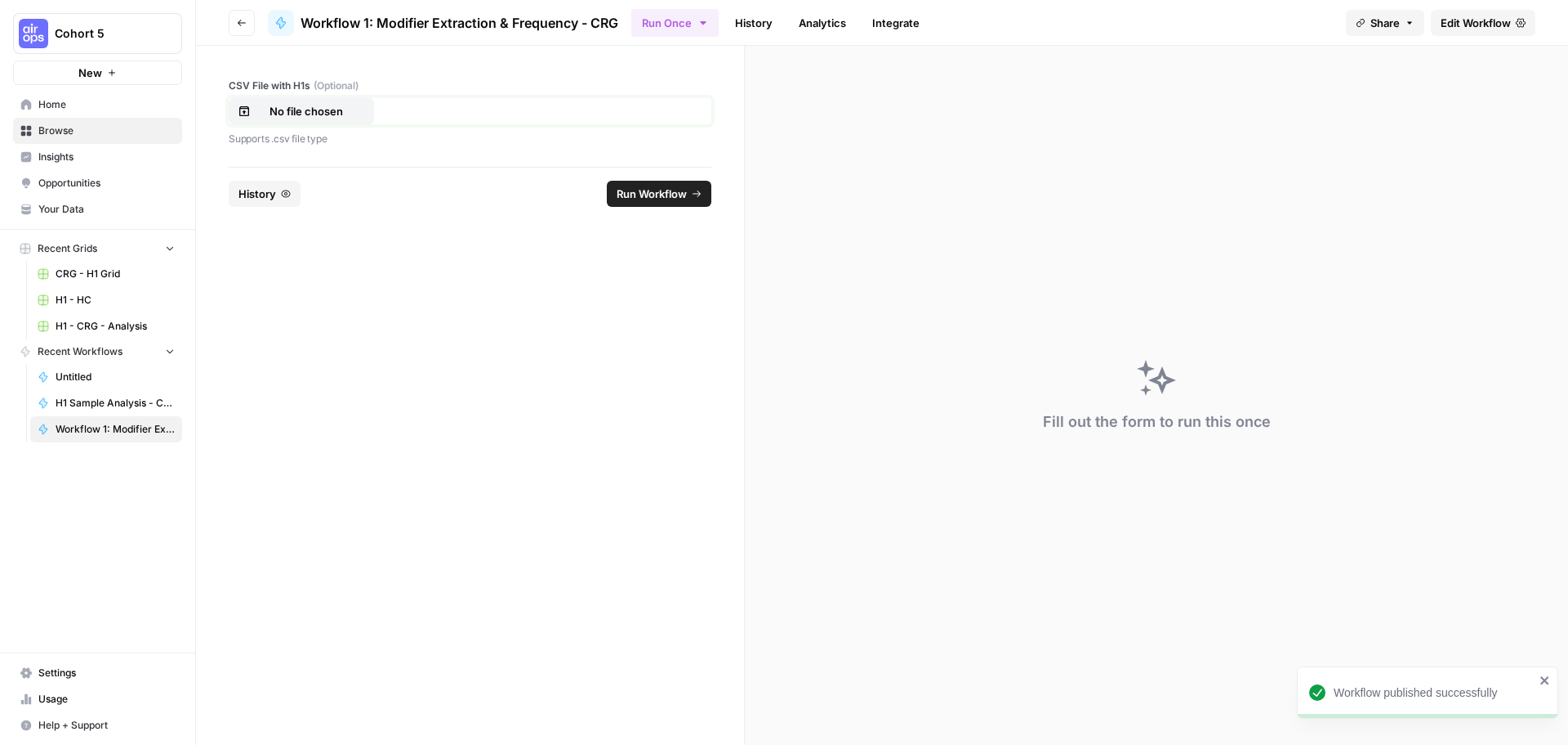
click at [317, 111] on p "No file chosen" at bounding box center [306, 111] width 104 height 17
click at [660, 194] on span "Run Workflow" at bounding box center [652, 193] width 70 height 17
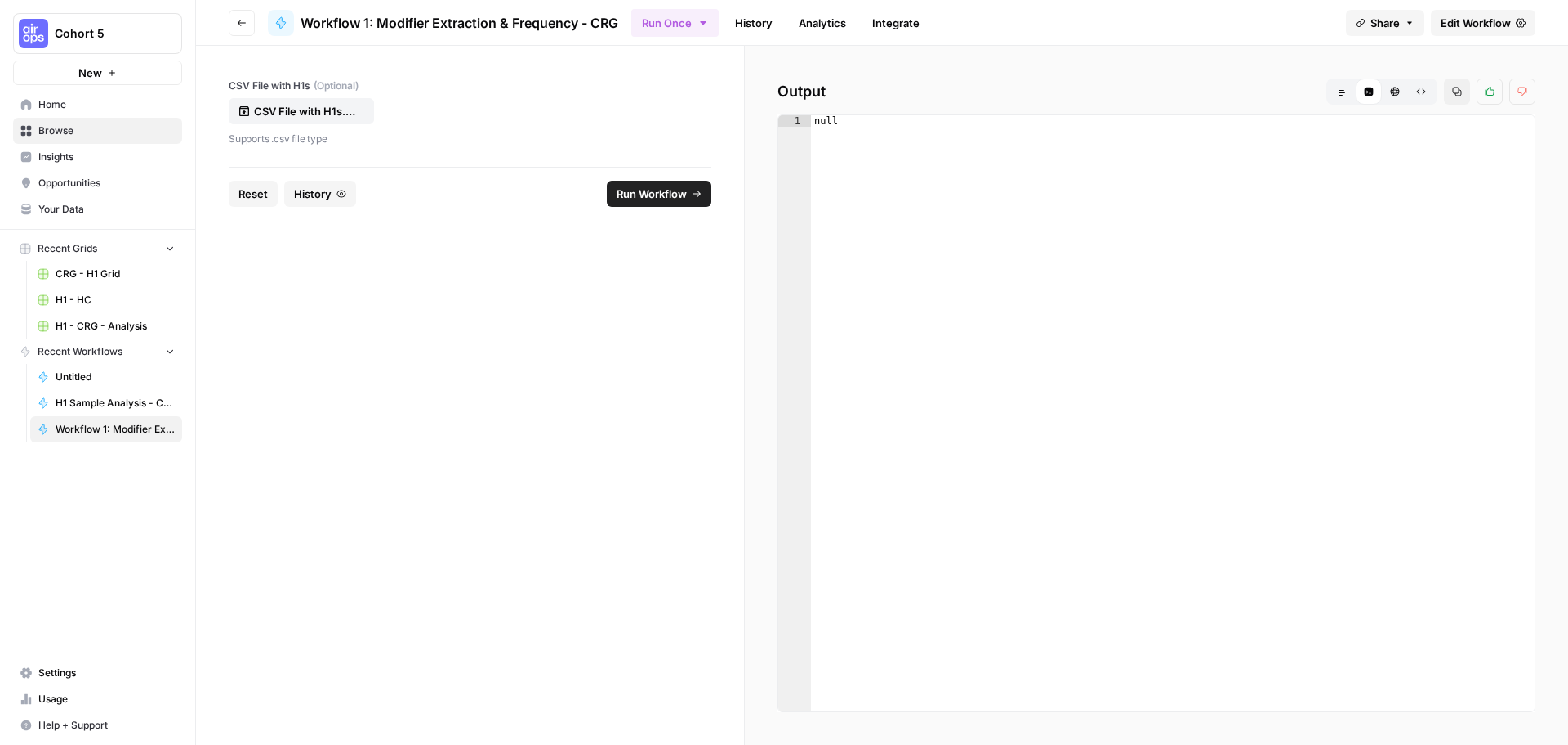
drag, startPoint x: 1446, startPoint y: 20, endPoint x: 1426, endPoint y: 54, distance: 39.4
click at [1328, 20] on span "Edit Workflow" at bounding box center [1476, 22] width 70 height 17
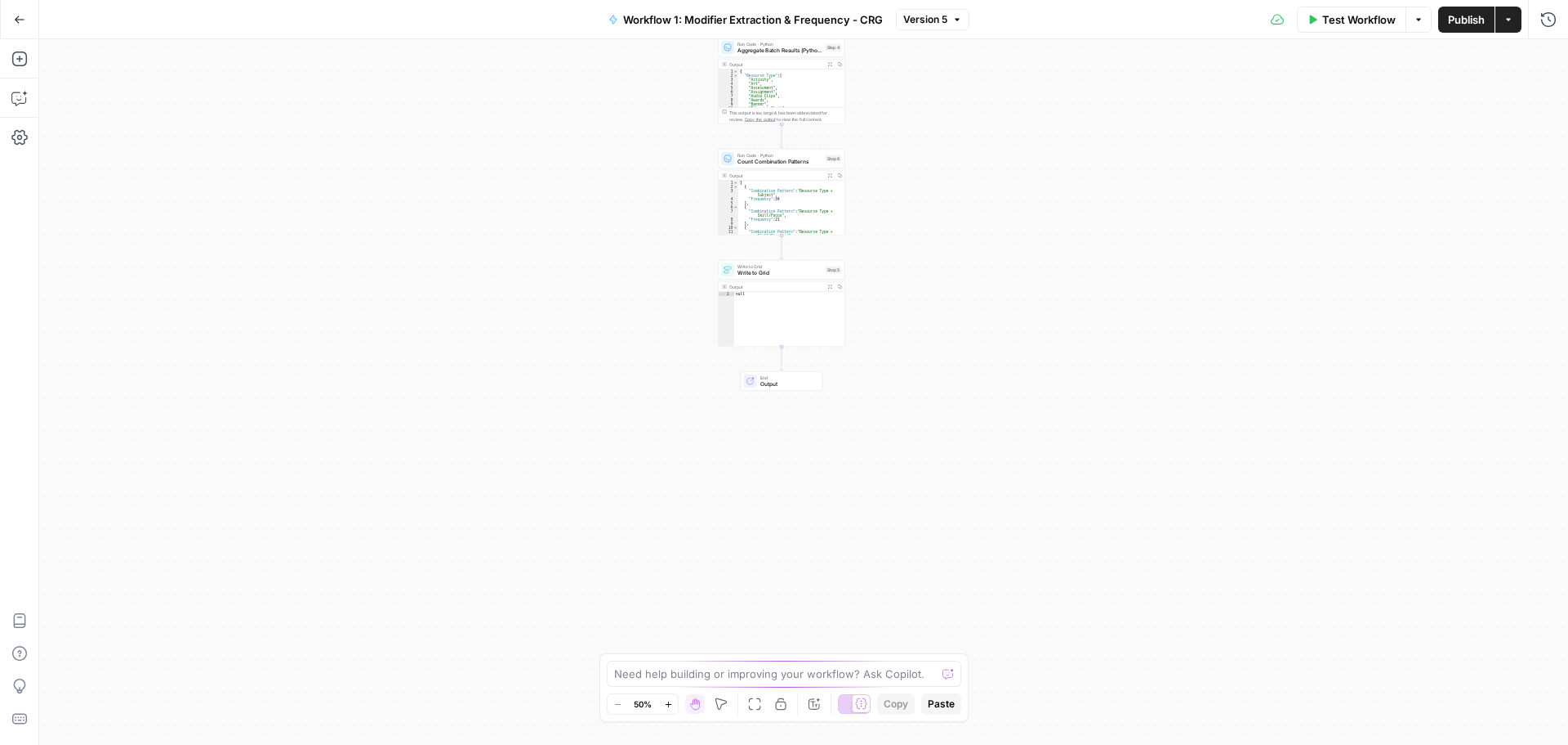
drag, startPoint x: 942, startPoint y: 178, endPoint x: 942, endPoint y: 98, distance: 80.0
click at [953, 50] on div "Workflow Set Inputs Inputs Run Code · Python Process & Batch CSV Data Step 1 Ou…" at bounding box center [803, 391] width 1529 height 705
click at [780, 234] on span "Write to Grid" at bounding box center [782, 234] width 85 height 8
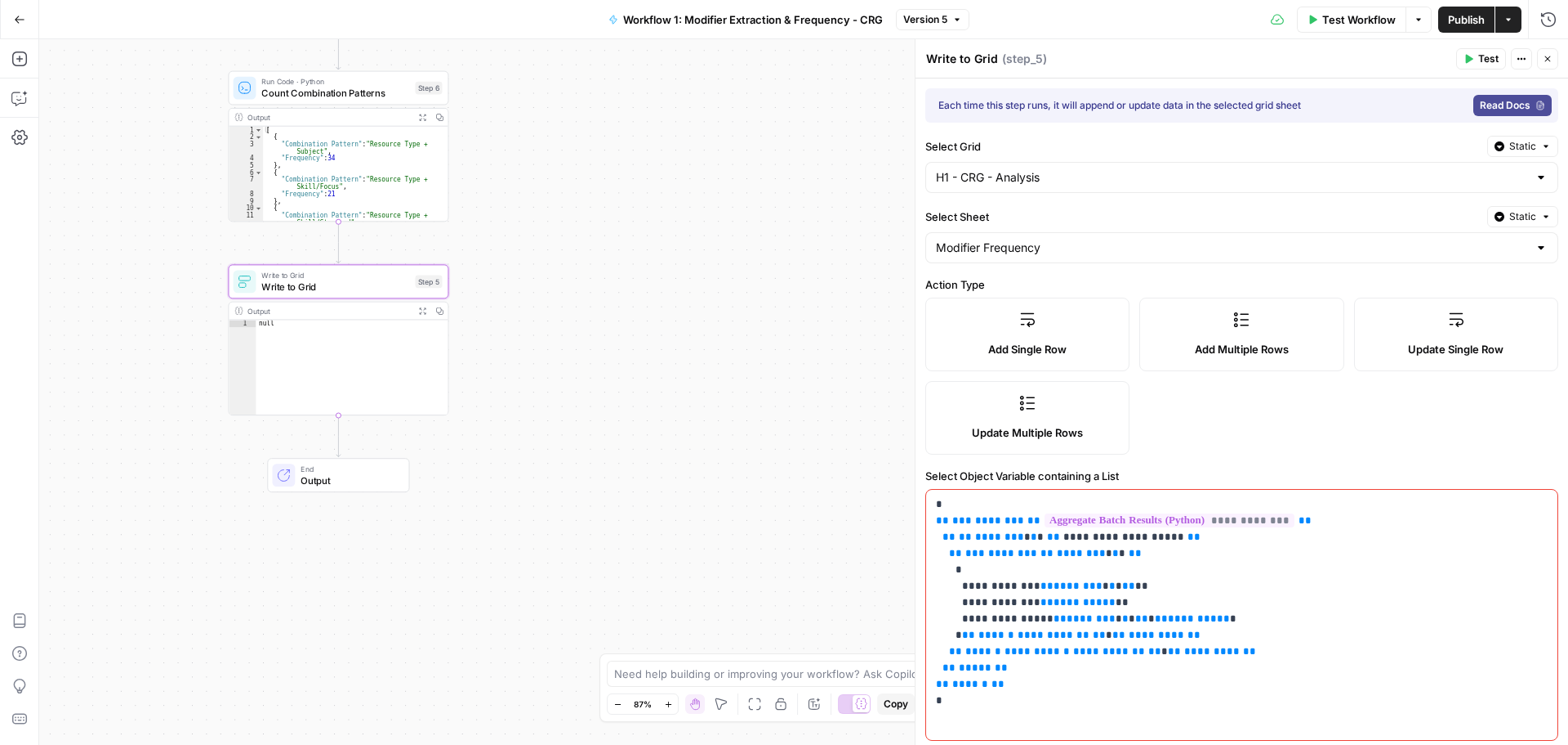
drag, startPoint x: 620, startPoint y: 293, endPoint x: 0, endPoint y: 487, distance: 649.6
click at [0, 487] on div "Add Steps Copilot Settings AirOps Academy Help Give Feedback Shortcuts Workflow…" at bounding box center [784, 391] width 1568 height 705
click at [713, 367] on div "Workflow Set Inputs Inputs Run Code · Python Process & Batch CSV Data Step 1 Ou…" at bounding box center [803, 391] width 1529 height 705
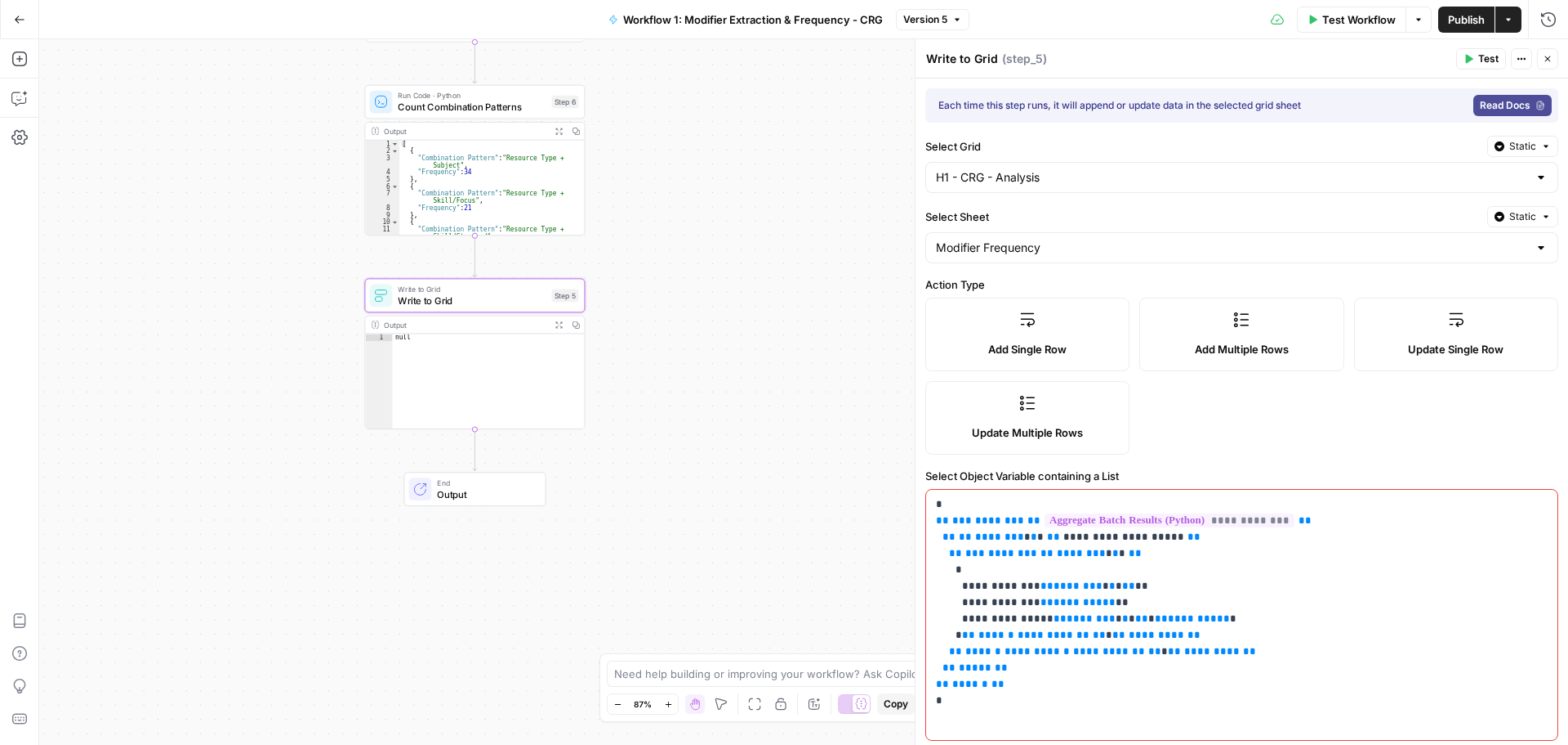
click at [456, 488] on span "Output" at bounding box center [484, 494] width 96 height 14
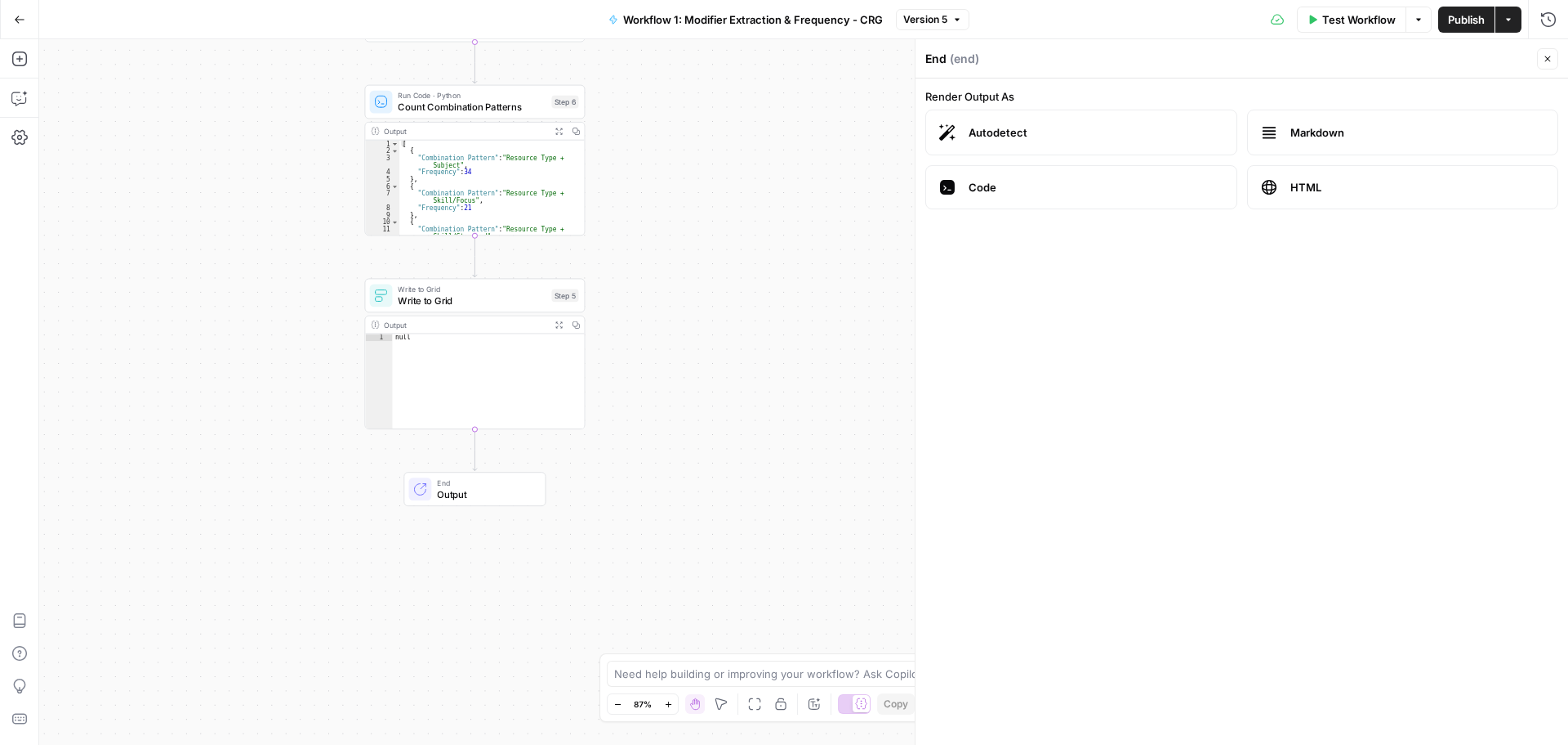
click at [434, 322] on div "Output" at bounding box center [465, 325] width 162 height 12
type textarea "****"
click at [419, 360] on div "null" at bounding box center [487, 387] width 192 height 108
click at [419, 361] on div "null" at bounding box center [487, 387] width 192 height 108
click at [726, 677] on textarea at bounding box center [775, 673] width 322 height 17
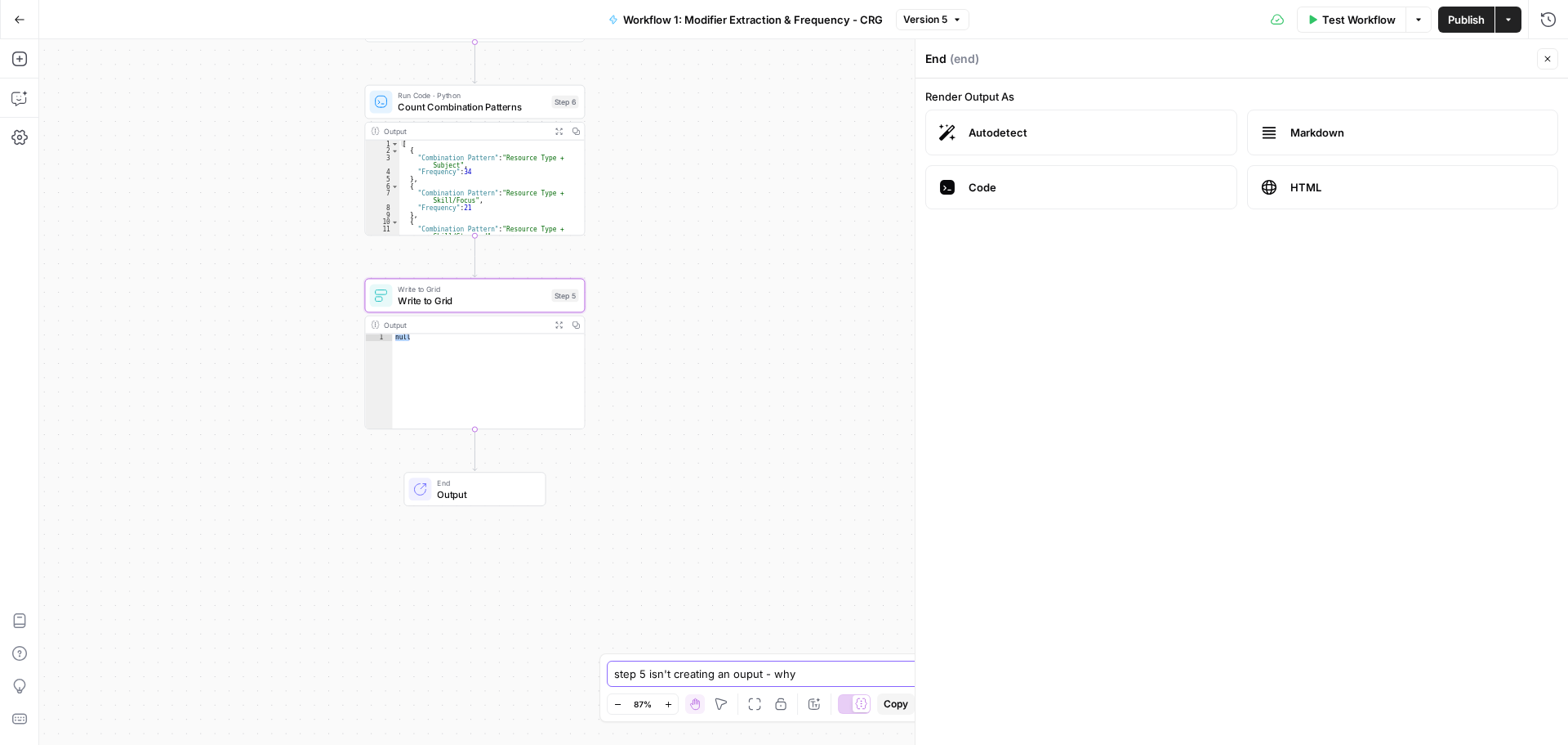
type textarea "step 5 isn't creating an ouput - why?"
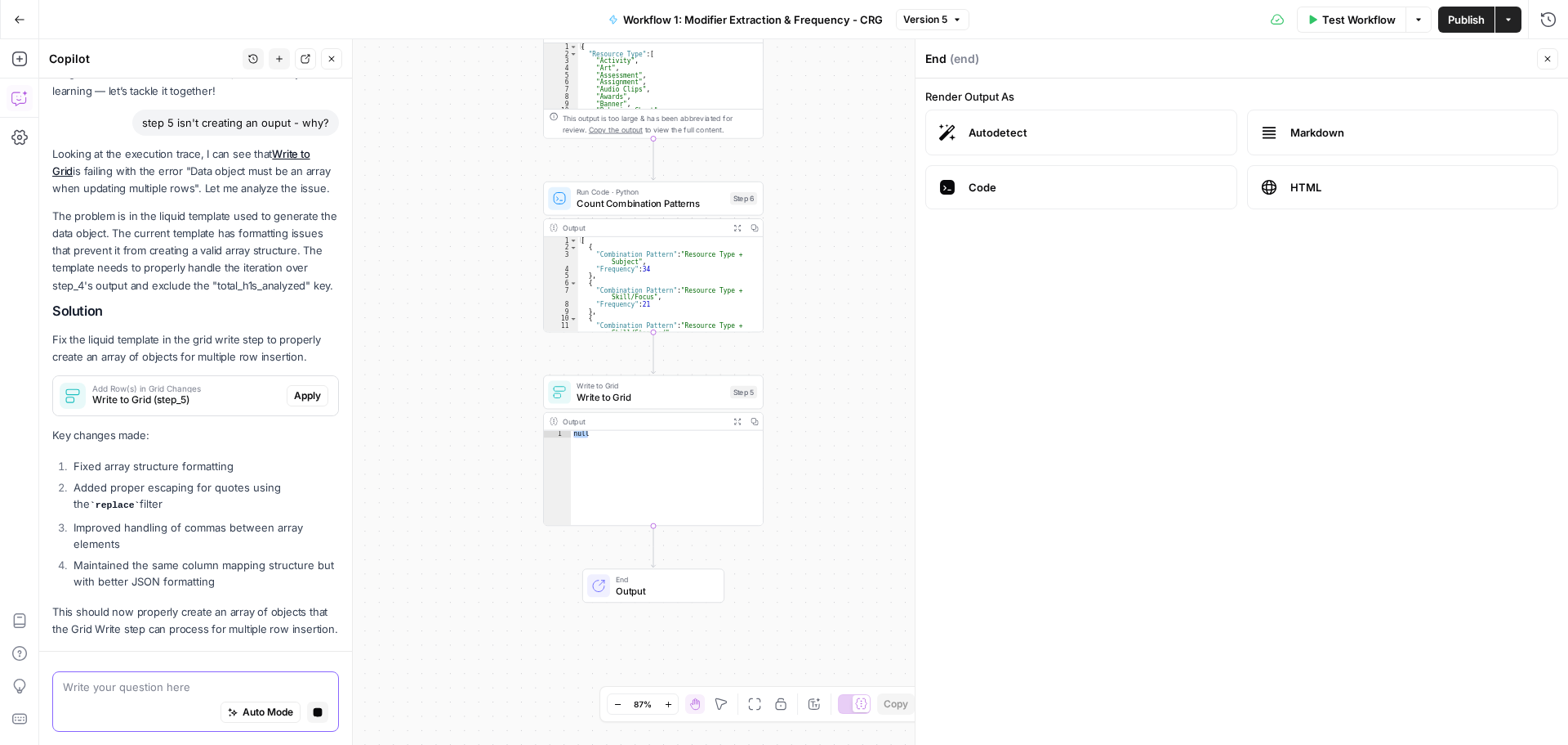
scroll to position [199, 0]
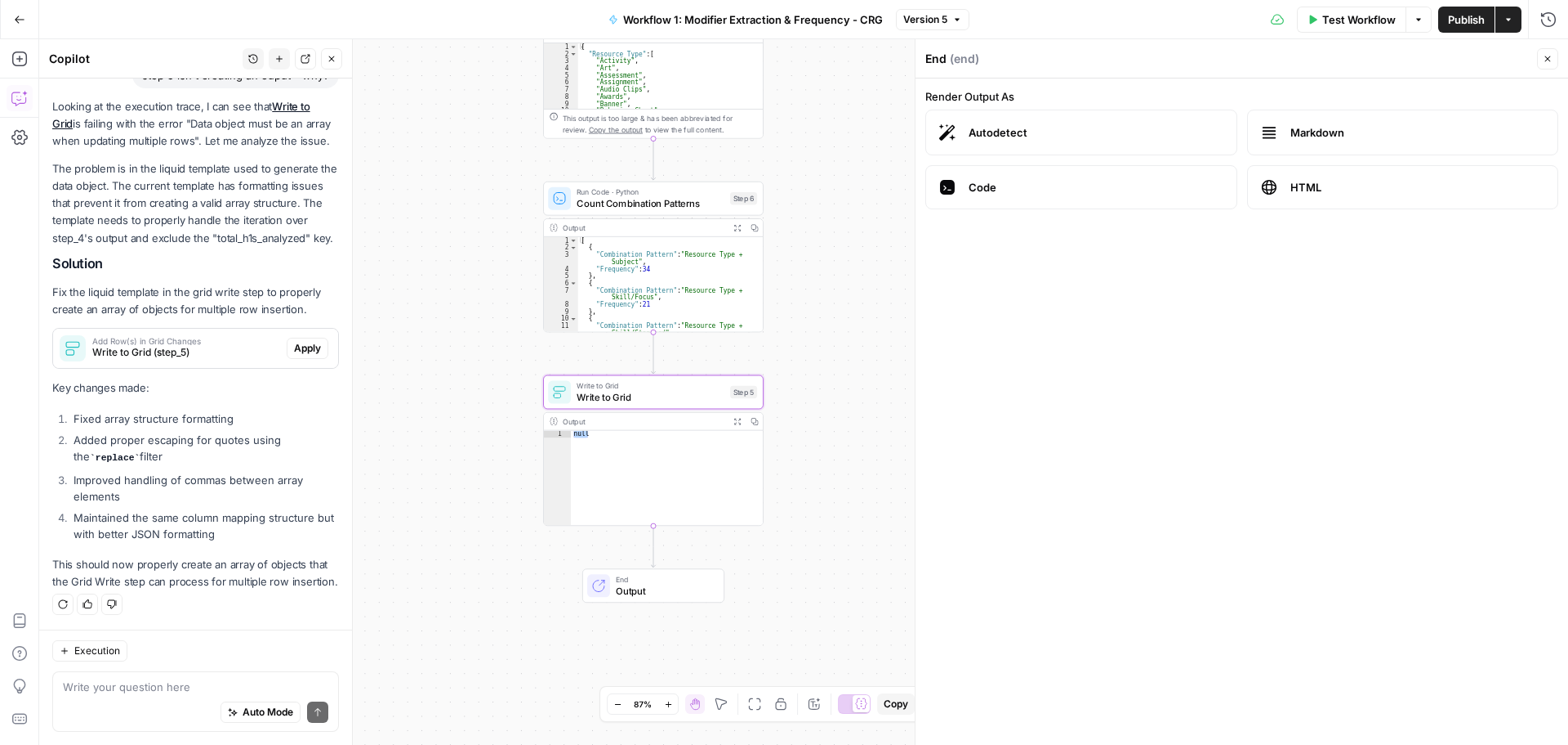
click at [300, 341] on span "Apply" at bounding box center [308, 348] width 27 height 15
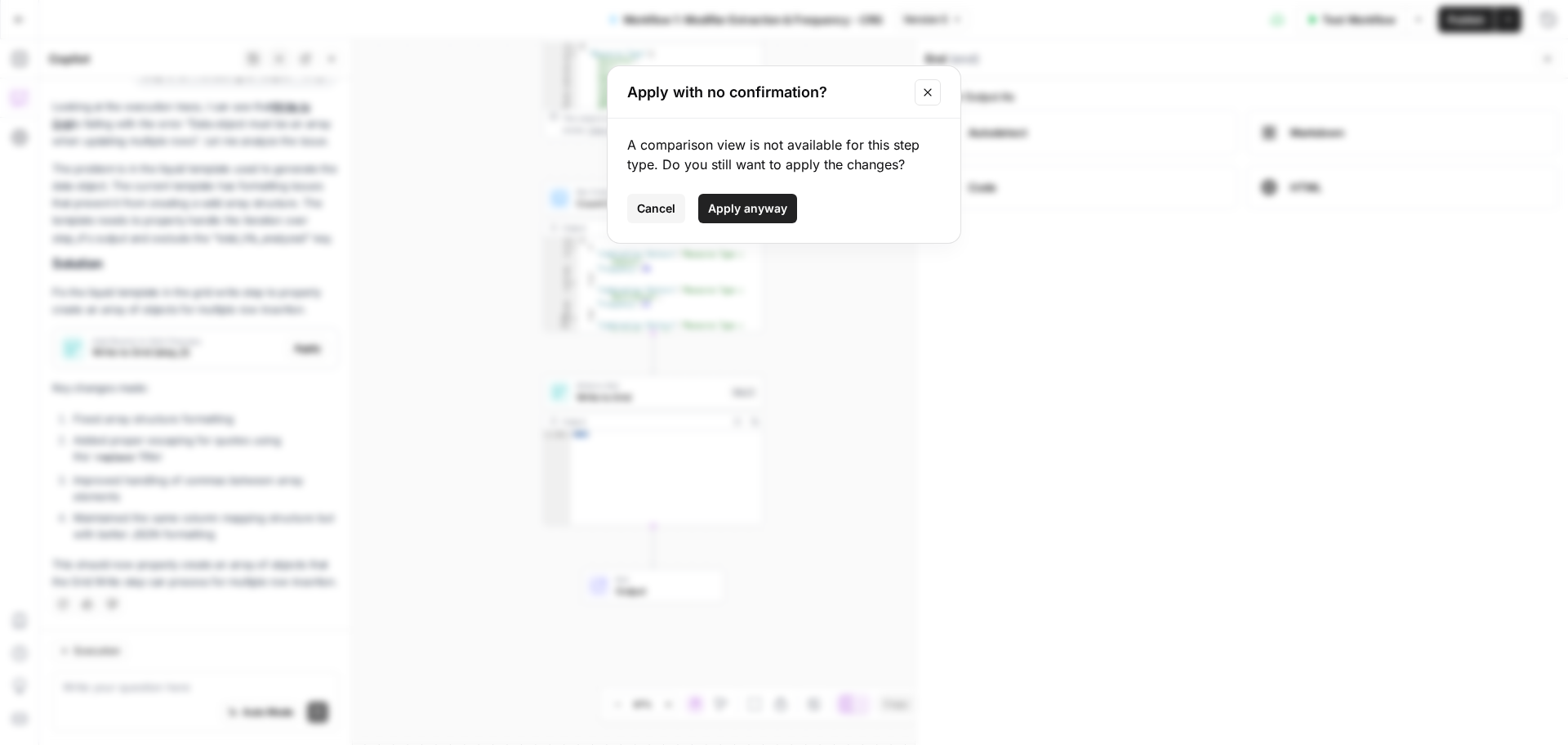
click at [763, 200] on span "Apply anyway" at bounding box center [747, 208] width 79 height 17
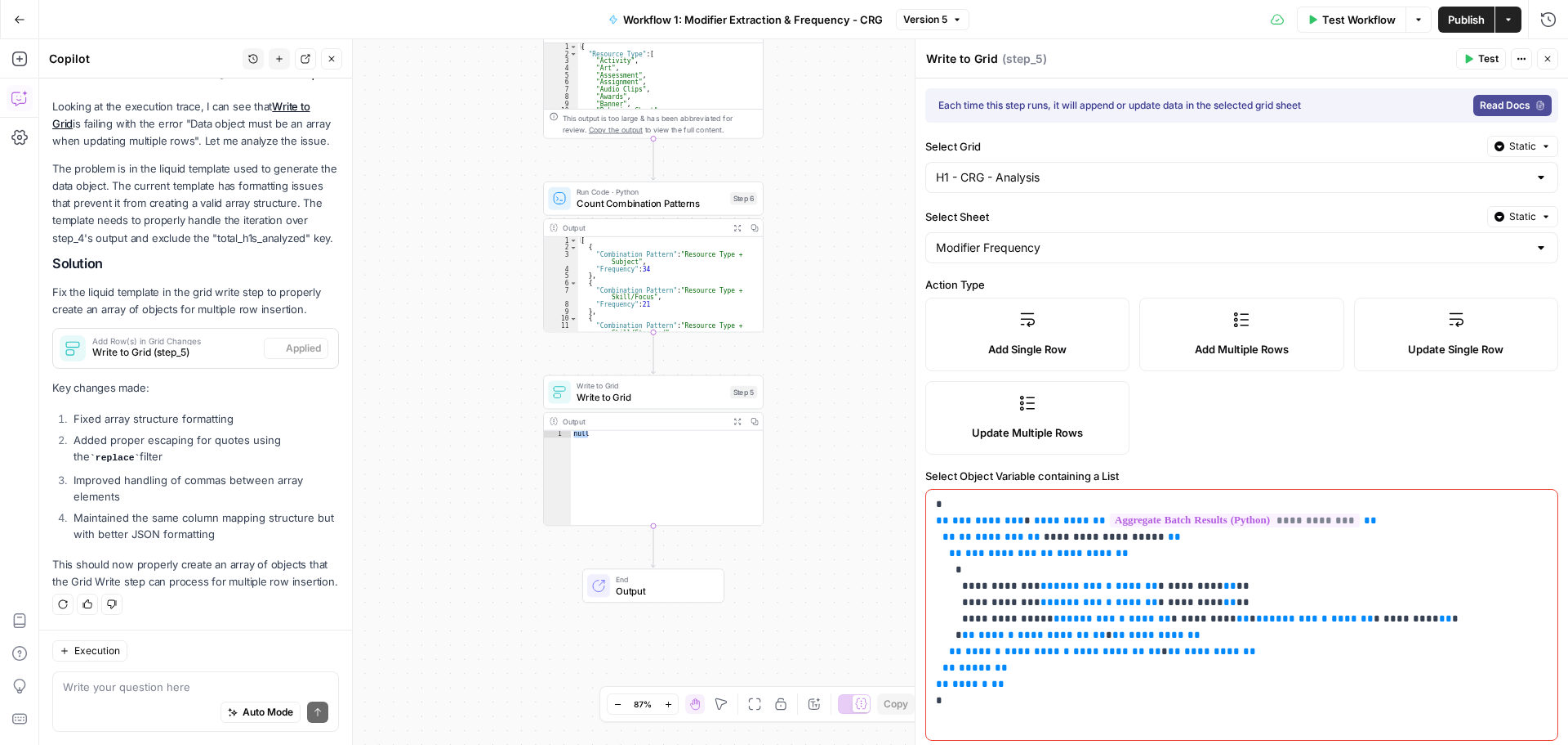
scroll to position [224, 0]
click at [1328, 18] on span "Publish" at bounding box center [1467, 20] width 37 height 17
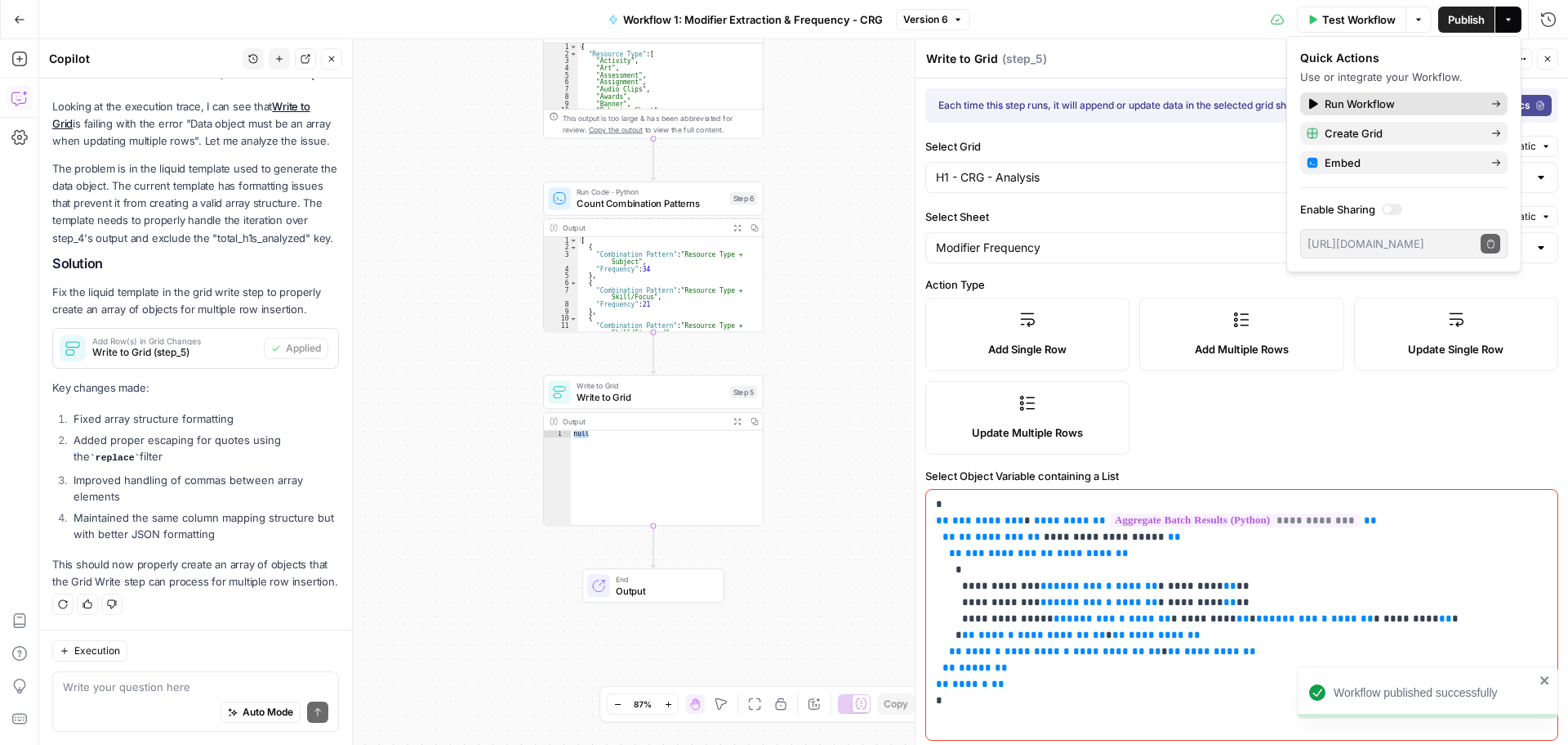
drag, startPoint x: 1416, startPoint y: 108, endPoint x: 1409, endPoint y: 119, distance: 13.0
click at [1328, 108] on span "Run Workflow" at bounding box center [1401, 103] width 154 height 17
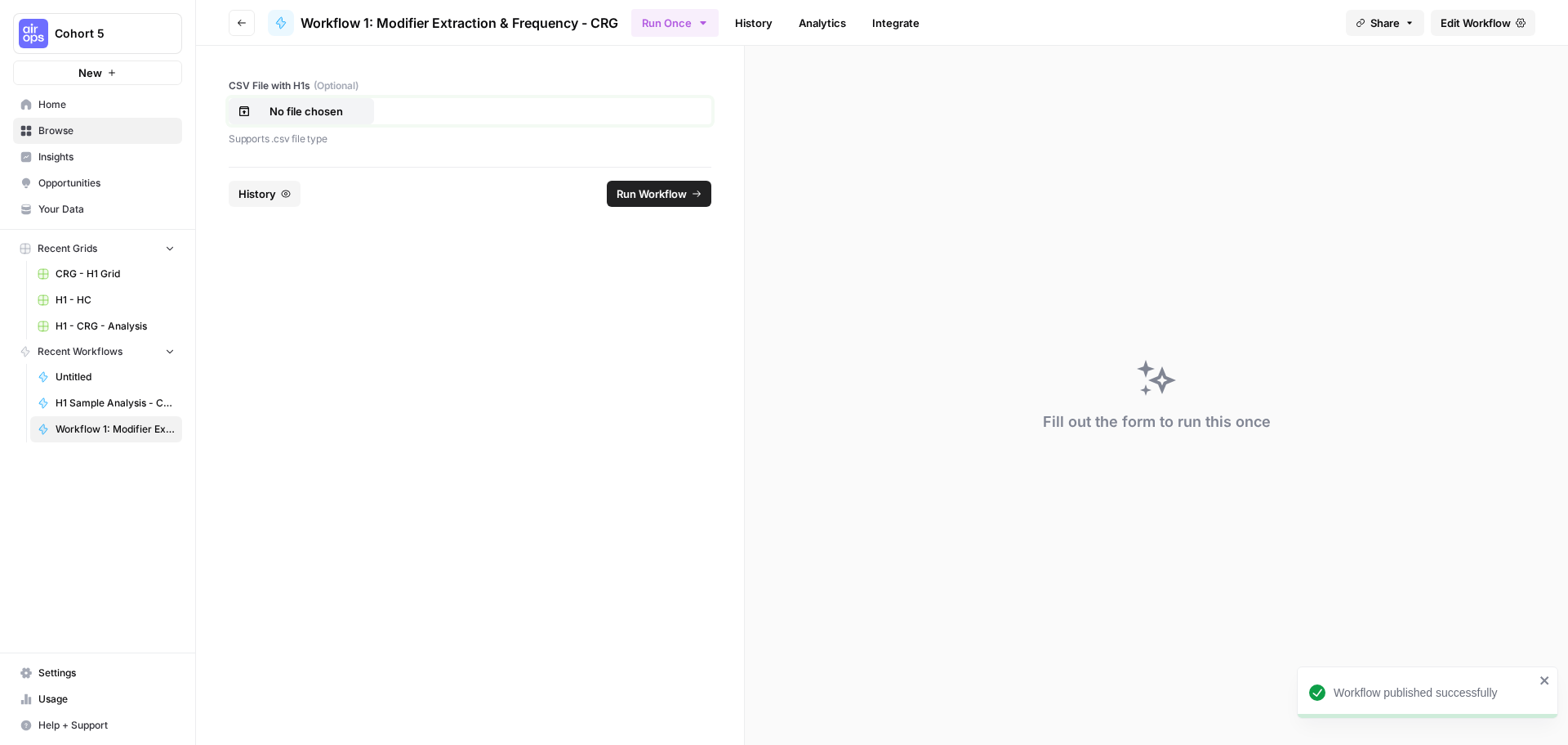
click at [328, 112] on p "No file chosen" at bounding box center [306, 111] width 104 height 17
click at [636, 194] on span "Run Workflow" at bounding box center [652, 193] width 70 height 17
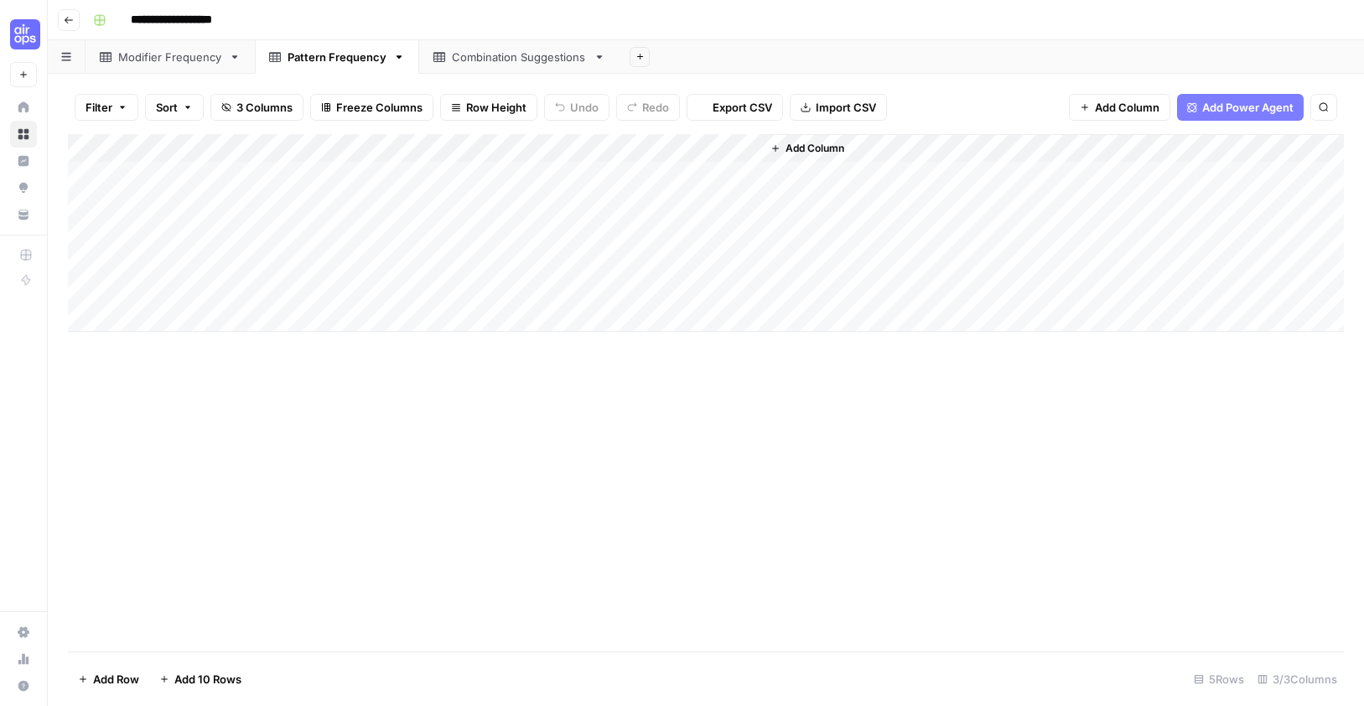
click at [150, 65] on link "Modifier Frequency" at bounding box center [169, 57] width 169 height 34
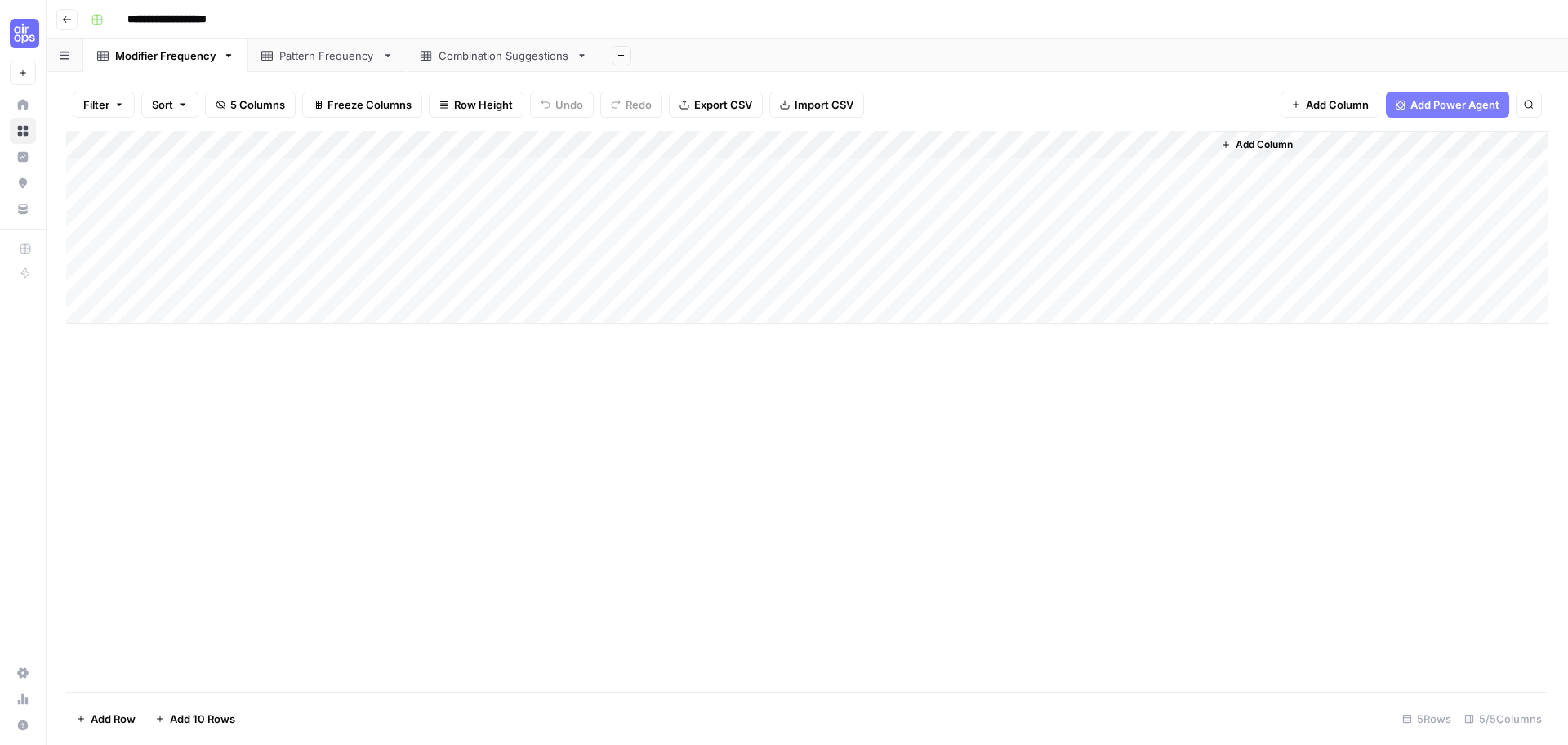
click at [312, 58] on div "Modifier Frequency Pattern Frequency Combination Suggestions Add Sheet" at bounding box center [807, 56] width 1521 height 33
click at [302, 64] on link "Pattern Frequency" at bounding box center [328, 56] width 160 height 33
click at [162, 63] on div "Modifier Frequency" at bounding box center [166, 56] width 101 height 17
